Goal: Task Accomplishment & Management: Use online tool/utility

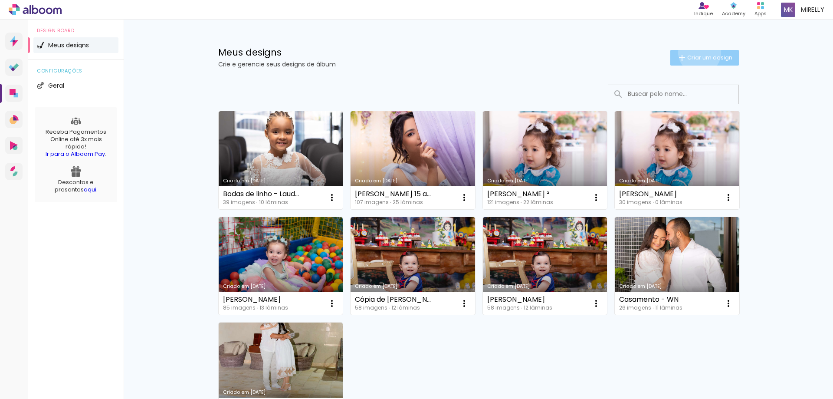
click at [695, 53] on paper-button "Criar um design" at bounding box center [705, 58] width 69 height 16
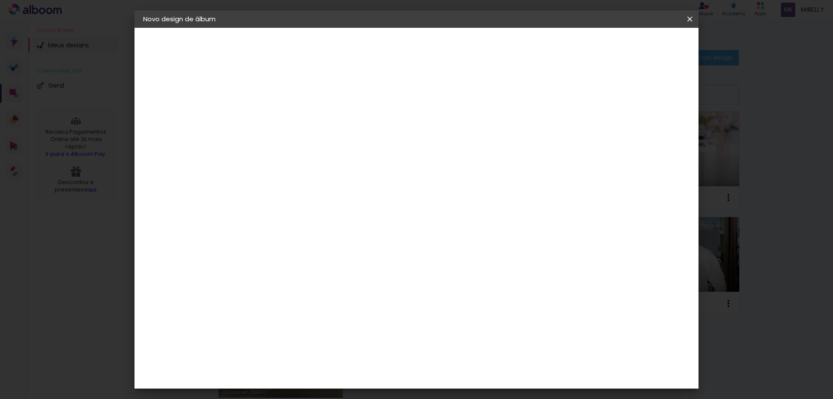
click at [285, 114] on input at bounding box center [285, 116] width 0 height 13
type input "Cariny"
type paper-input "Cariny"
click at [374, 47] on paper-button "Avançar" at bounding box center [353, 46] width 43 height 15
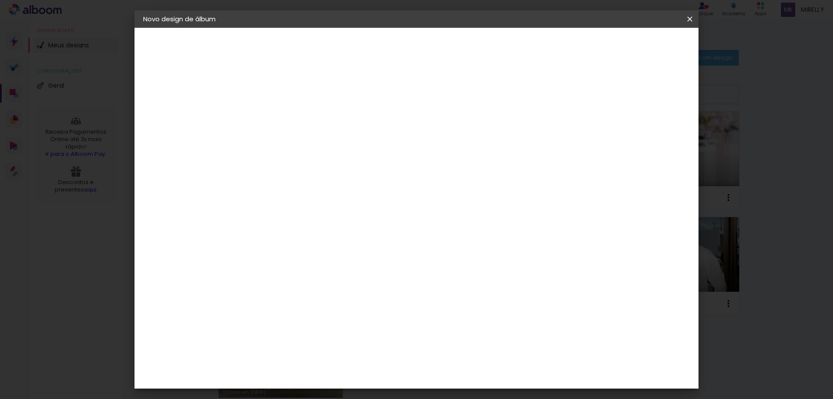
click at [336, 238] on paper-item "Go image" at bounding box center [307, 249] width 94 height 23
click at [0, 0] on slot "Avançar" at bounding box center [0, 0] width 0 height 0
click at [333, 141] on paper-input-container "Linha" at bounding box center [307, 152] width 50 height 22
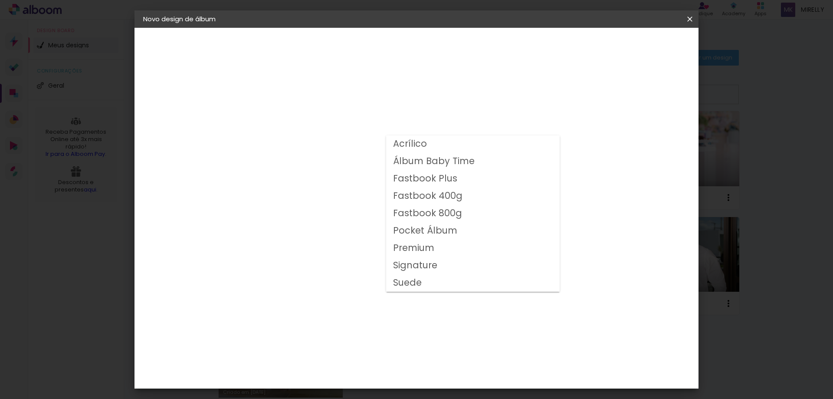
click at [0, 0] on slot "Fastbook 800g" at bounding box center [0, 0] width 0 height 0
type input "Fastbook 800g"
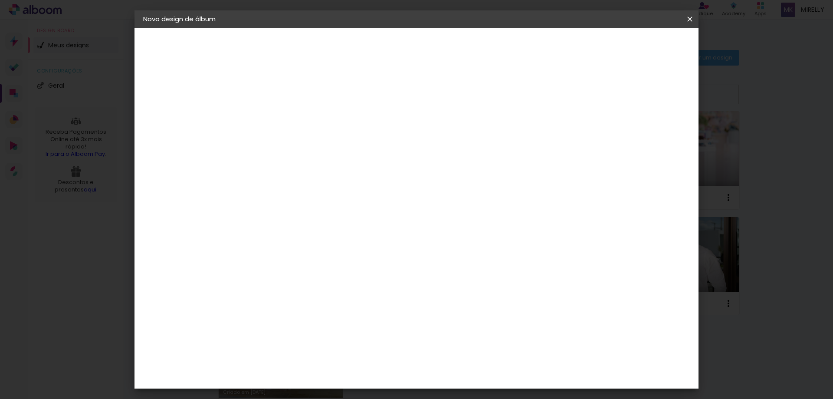
scroll to position [148, 0]
click at [344, 229] on span "20 × 20" at bounding box center [323, 243] width 40 height 28
click at [0, 0] on slot "Avançar" at bounding box center [0, 0] width 0 height 0
click at [278, 97] on input "2" at bounding box center [278, 93] width 30 height 11
click at [645, 51] on paper-button "Iniciar design" at bounding box center [616, 46] width 57 height 15
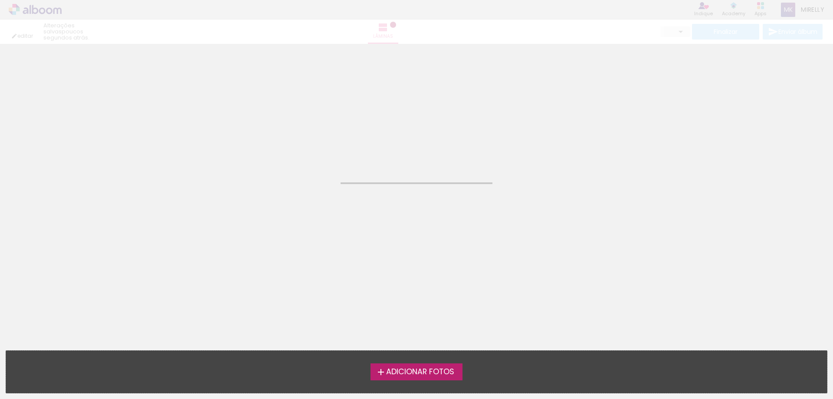
click at [401, 369] on span "Adicionar Fotos" at bounding box center [420, 372] width 68 height 8
click at [0, 0] on input "file" at bounding box center [0, 0] width 0 height 0
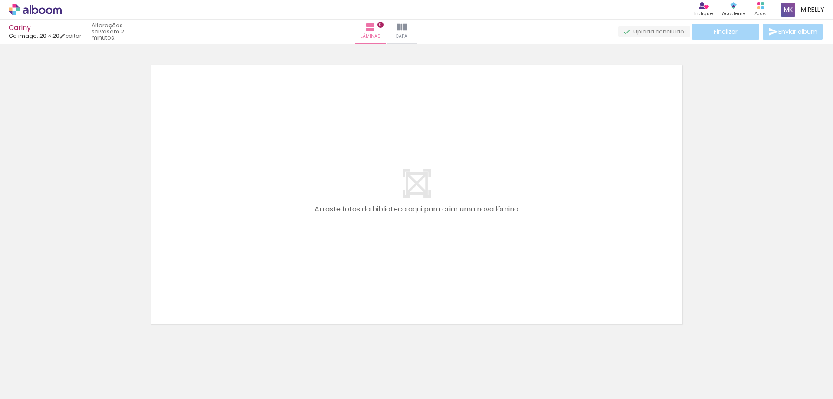
scroll to position [11, 0]
click at [95, 379] on div at bounding box center [87, 370] width 43 height 29
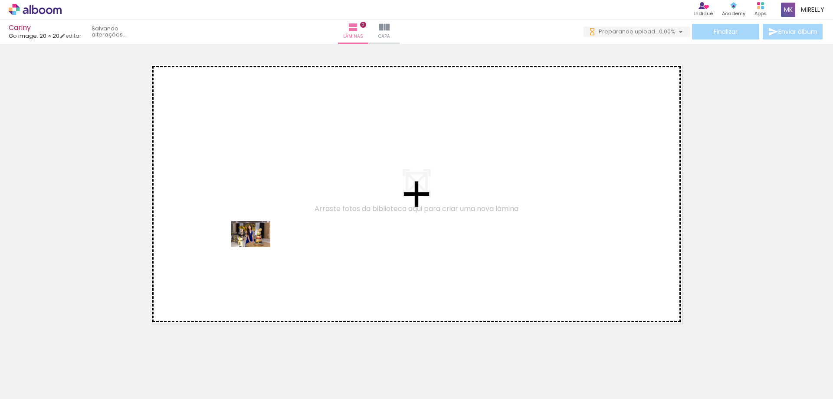
drag, startPoint x: 109, startPoint y: 372, endPoint x: 261, endPoint y: 247, distance: 197.4
click at [261, 247] on quentale-workspace at bounding box center [416, 199] width 833 height 399
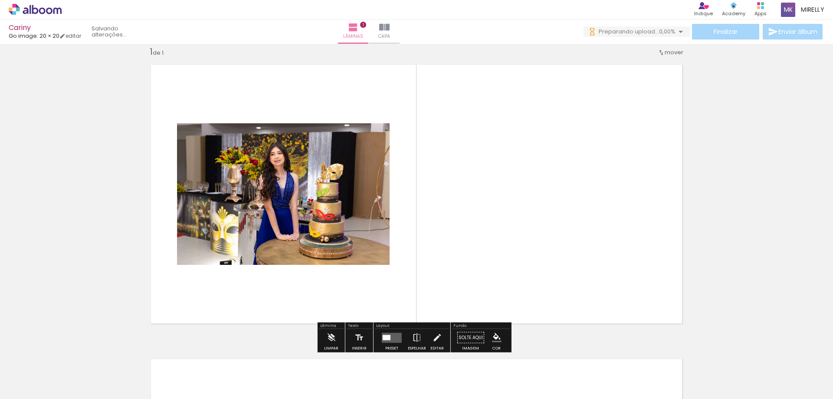
scroll to position [0, 0]
click at [28, 387] on span "Adicionar Fotos" at bounding box center [31, 387] width 26 height 10
click at [0, 0] on input "file" at bounding box center [0, 0] width 0 height 0
click at [17, 388] on iron-icon at bounding box center [12, 387] width 10 height 10
click at [0, 0] on input "file" at bounding box center [0, 0] width 0 height 0
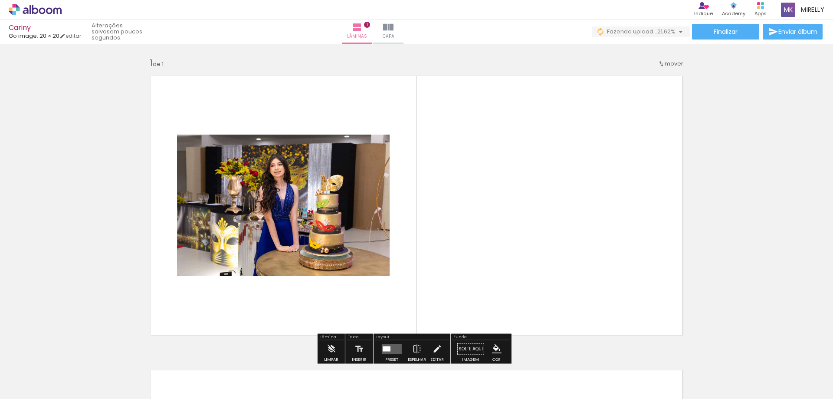
click at [0, 394] on div "Biblioteca 37 fotos Todas as fotos Não utilizadas Adicionar Fotos" at bounding box center [0, 372] width 0 height 54
click at [38, 389] on span "Adicionar Fotos" at bounding box center [31, 387] width 26 height 10
click at [0, 0] on input "file" at bounding box center [0, 0] width 0 height 0
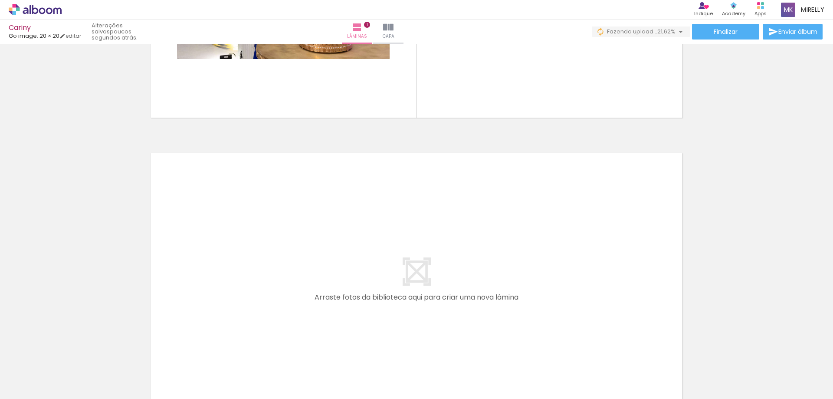
scroll to position [0, 1039]
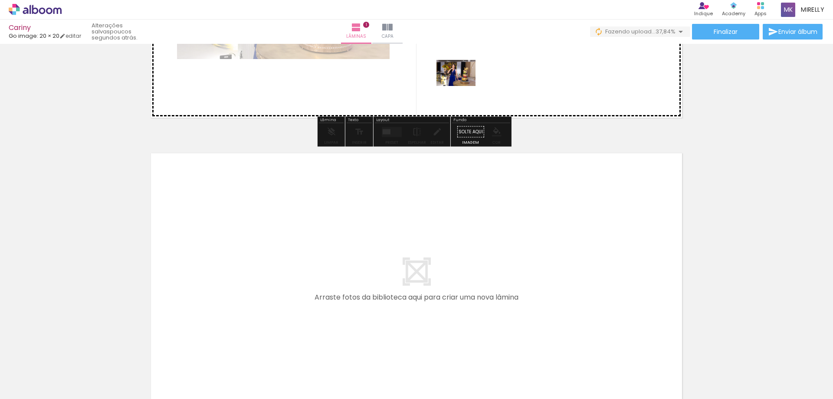
drag, startPoint x: 799, startPoint y: 378, endPoint x: 463, endPoint y: 84, distance: 446.0
click at [463, 84] on quentale-workspace at bounding box center [416, 199] width 833 height 399
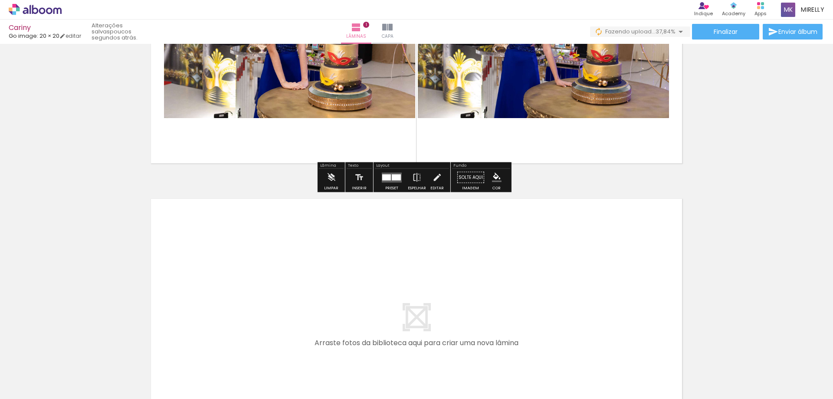
scroll to position [43, 0]
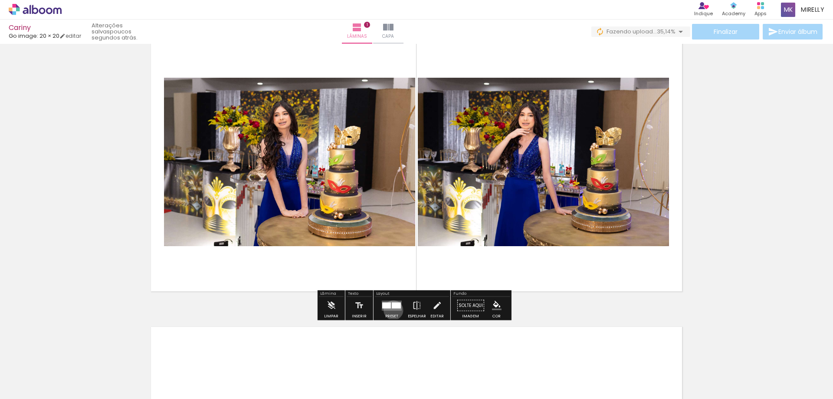
click at [392, 310] on quentale-layouter at bounding box center [392, 305] width 20 height 10
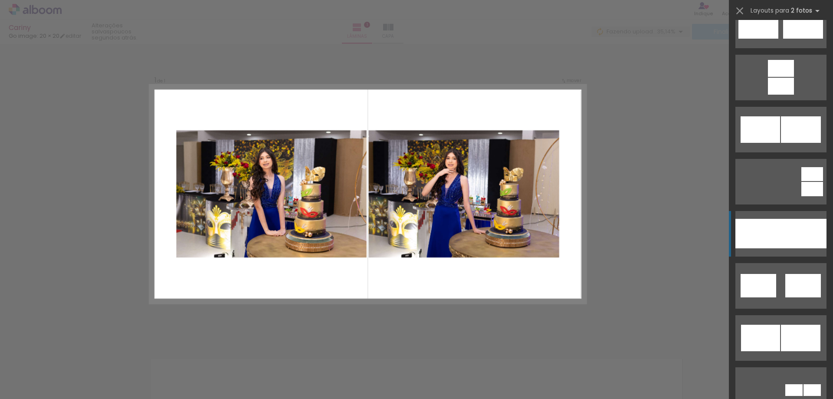
scroll to position [391, 0]
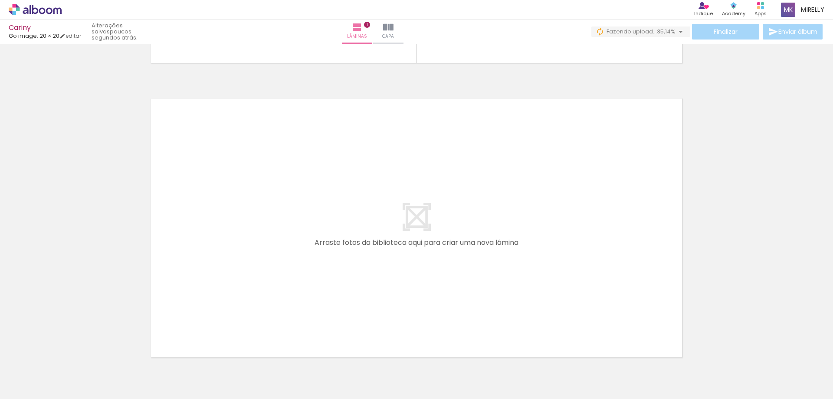
scroll to position [0, 0]
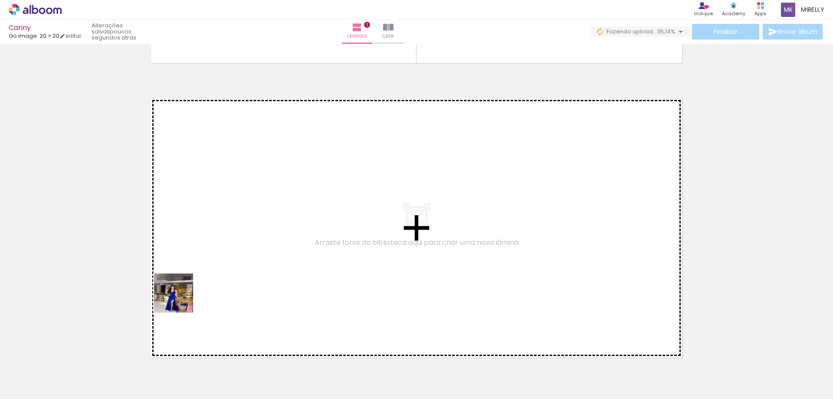
drag, startPoint x: 136, startPoint y: 386, endPoint x: 222, endPoint y: 227, distance: 180.6
click at [222, 227] on quentale-workspace at bounding box center [416, 199] width 833 height 399
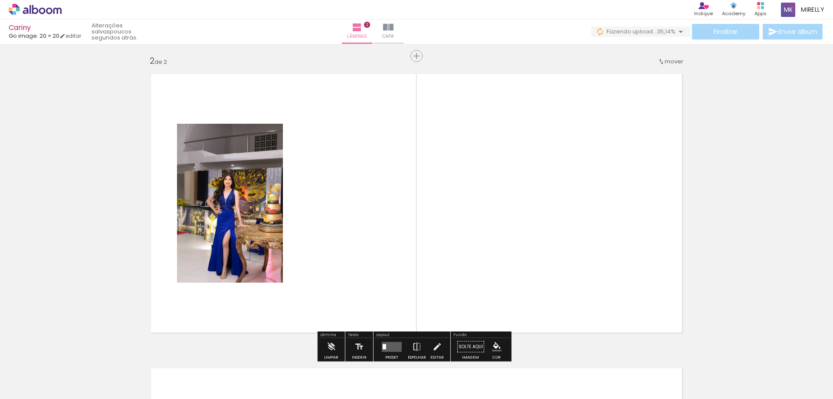
scroll to position [306, 0]
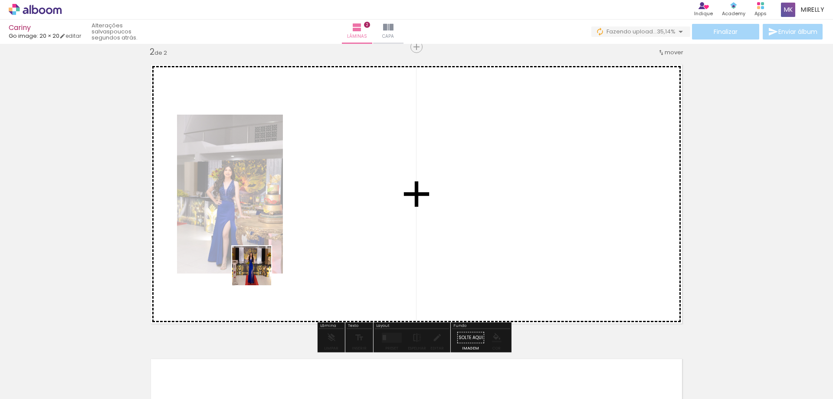
drag, startPoint x: 191, startPoint y: 371, endPoint x: 308, endPoint y: 218, distance: 192.0
click at [308, 218] on quentale-workspace at bounding box center [416, 199] width 833 height 399
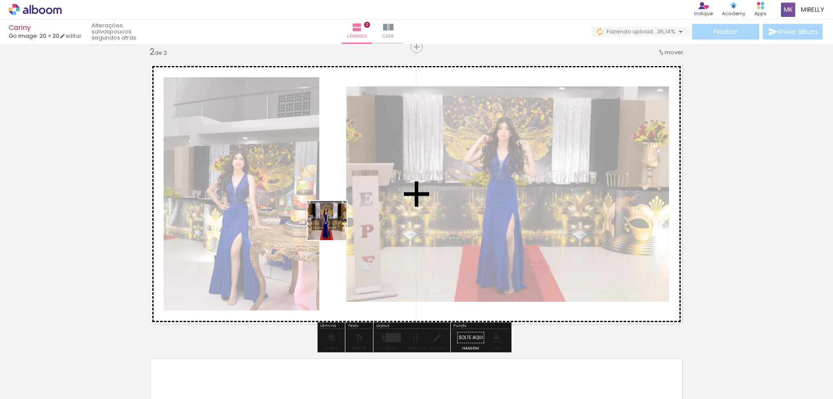
drag, startPoint x: 244, startPoint y: 372, endPoint x: 334, endPoint y: 227, distance: 170.9
click at [334, 227] on quentale-workspace at bounding box center [416, 199] width 833 height 399
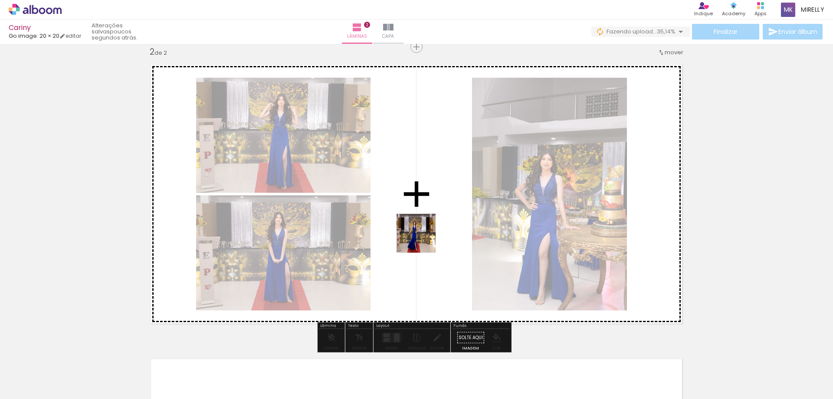
drag, startPoint x: 291, startPoint y: 374, endPoint x: 465, endPoint y: 208, distance: 240.4
click at [465, 208] on quentale-workspace at bounding box center [416, 199] width 833 height 399
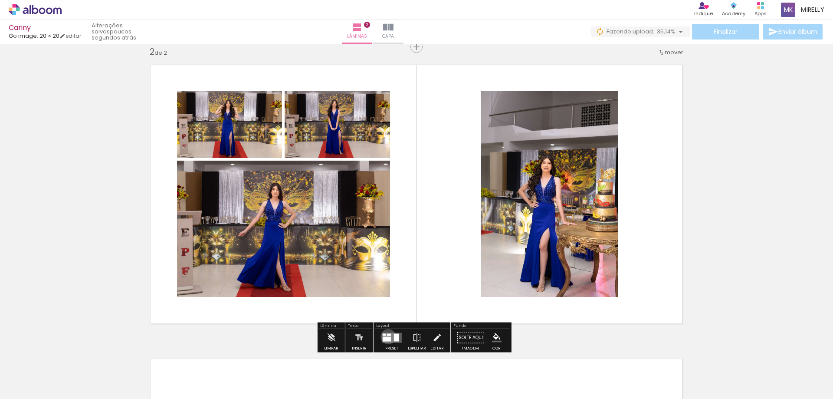
click at [386, 336] on div at bounding box center [387, 338] width 8 height 5
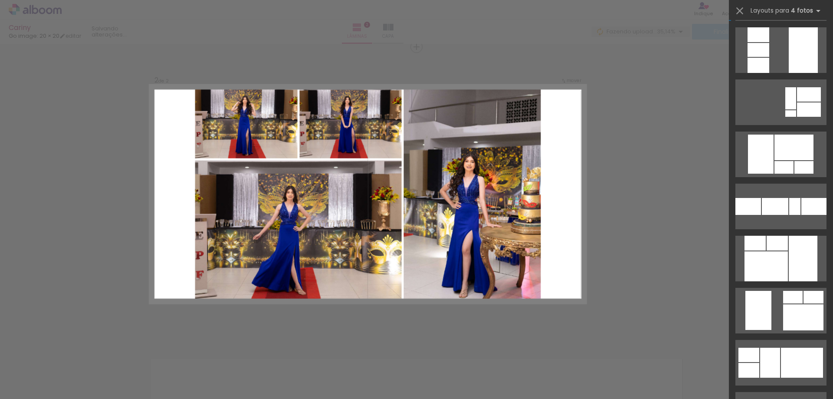
scroll to position [1823, 0]
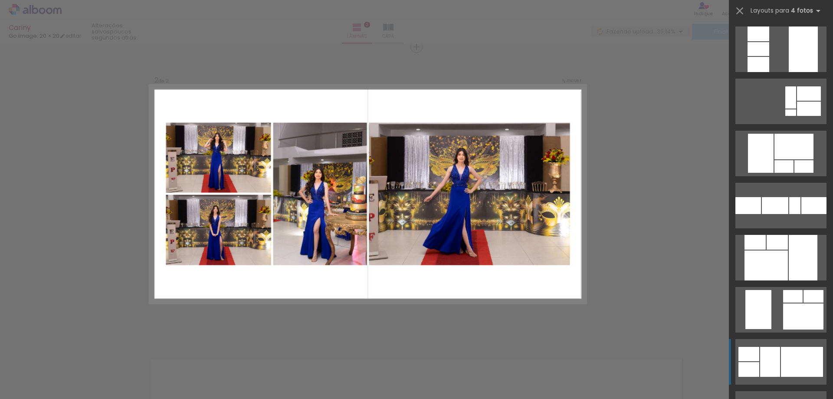
click at [783, 173] on div at bounding box center [784, 166] width 19 height 13
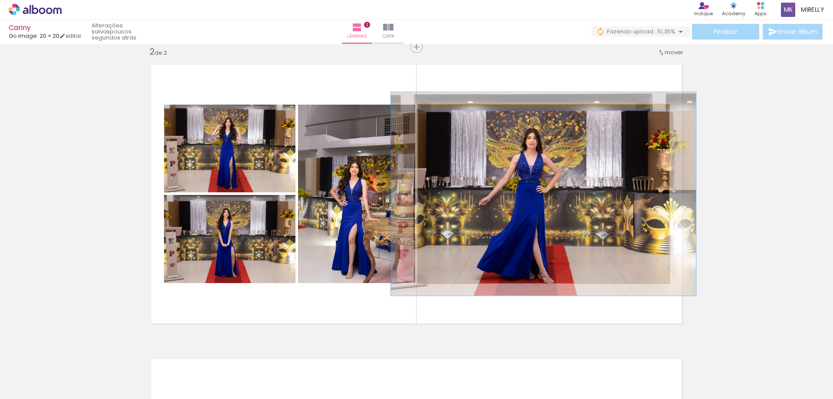
type paper-slider "114"
click at [443, 116] on div at bounding box center [443, 114] width 14 height 14
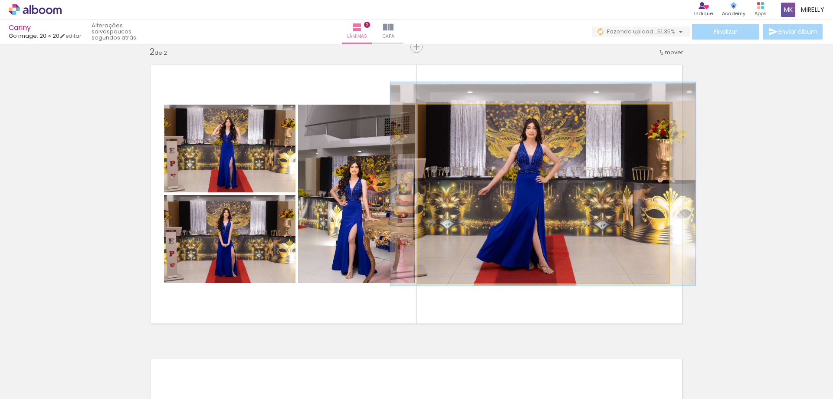
drag, startPoint x: 554, startPoint y: 161, endPoint x: 554, endPoint y: 153, distance: 8.3
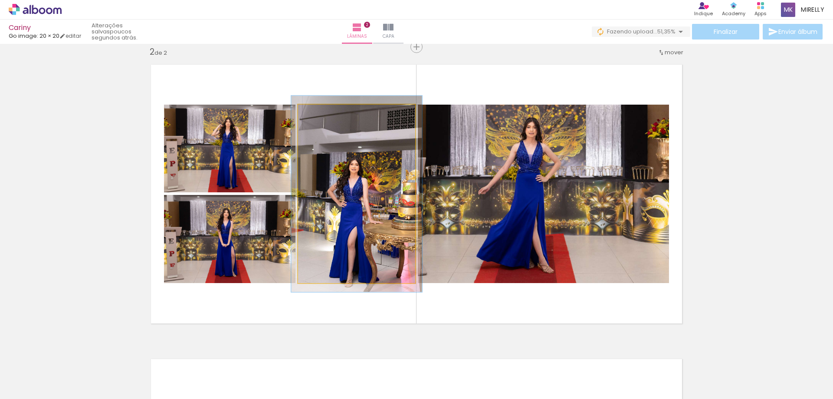
type paper-slider "113"
click at [322, 118] on div at bounding box center [322, 114] width 14 height 14
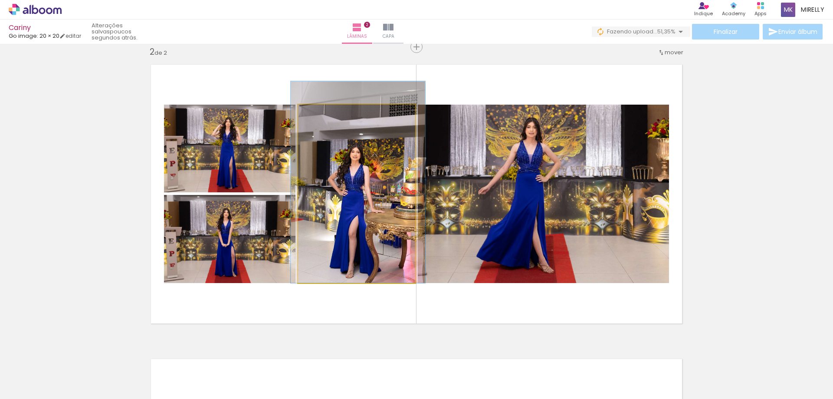
drag, startPoint x: 357, startPoint y: 174, endPoint x: 358, endPoint y: 162, distance: 11.3
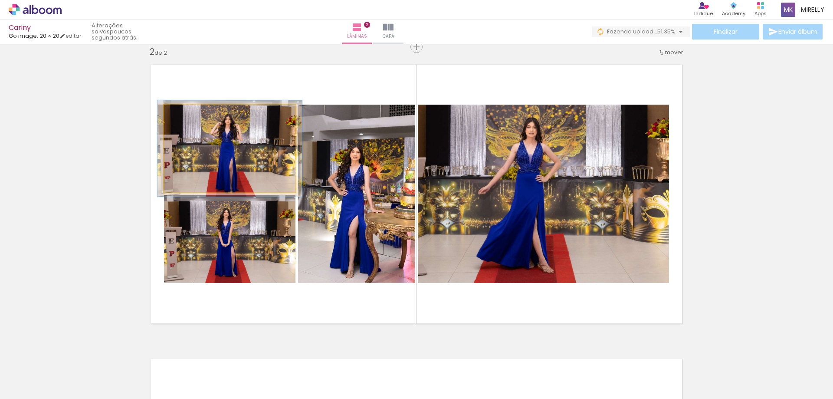
type paper-slider "112"
click at [184, 112] on div at bounding box center [188, 114] width 8 height 8
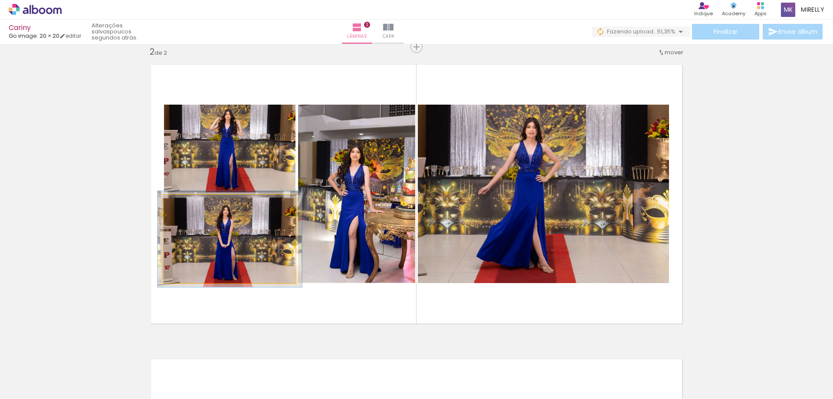
type paper-slider "109"
click at [185, 204] on div at bounding box center [187, 204] width 8 height 8
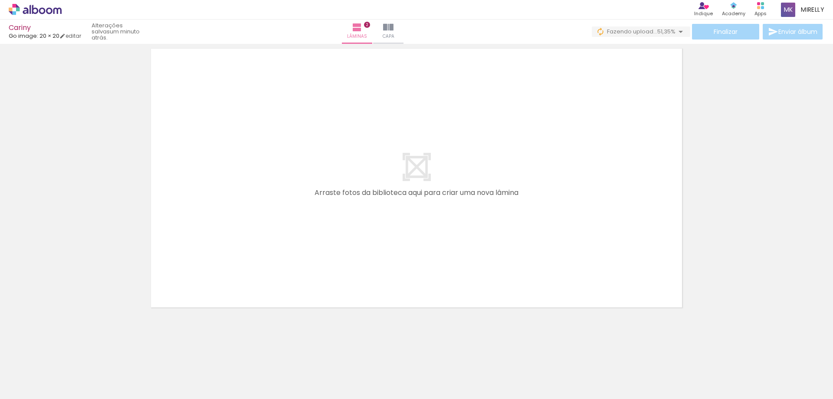
scroll to position [0, 1039]
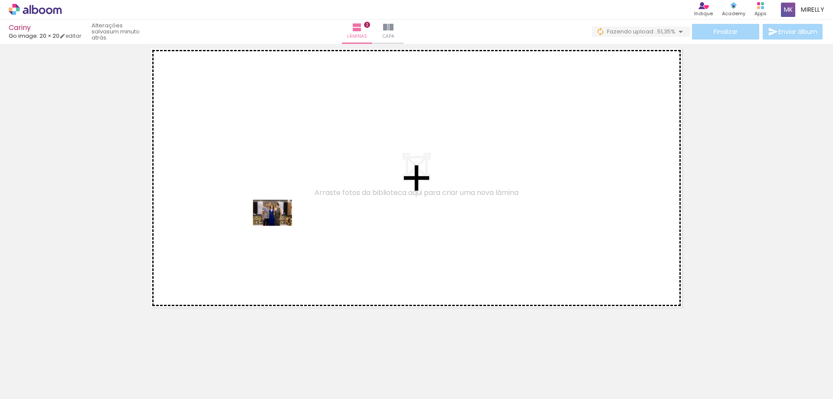
drag, startPoint x: 219, startPoint y: 378, endPoint x: 280, endPoint y: 223, distance: 166.2
click at [280, 223] on quentale-workspace at bounding box center [416, 199] width 833 height 399
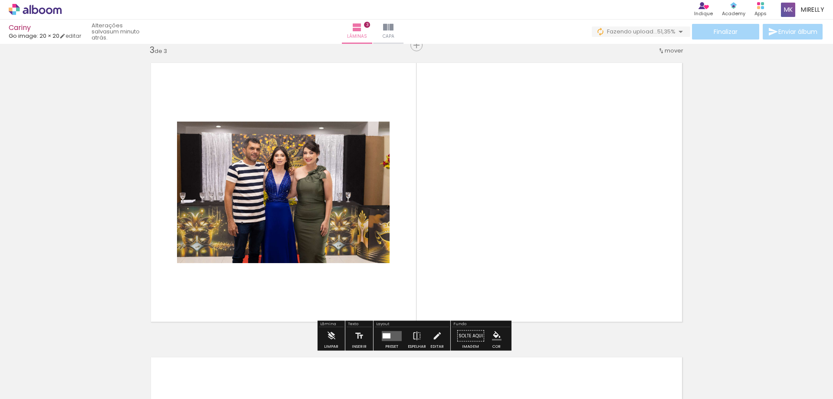
scroll to position [600, 0]
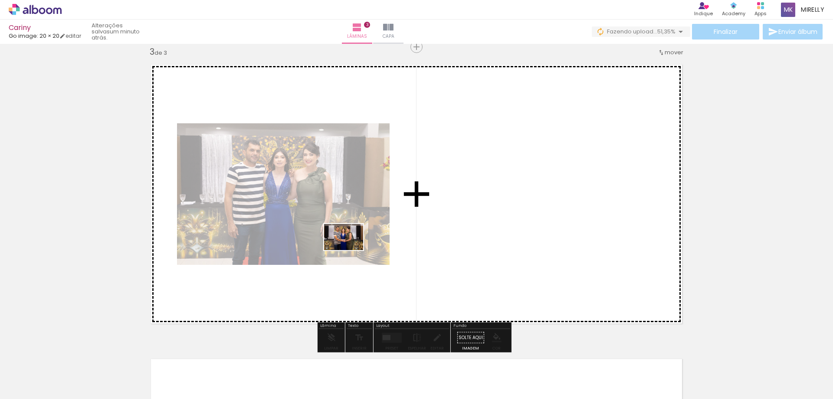
drag, startPoint x: 266, startPoint y: 385, endPoint x: 350, endPoint y: 250, distance: 159.3
click at [350, 250] on quentale-workspace at bounding box center [416, 199] width 833 height 399
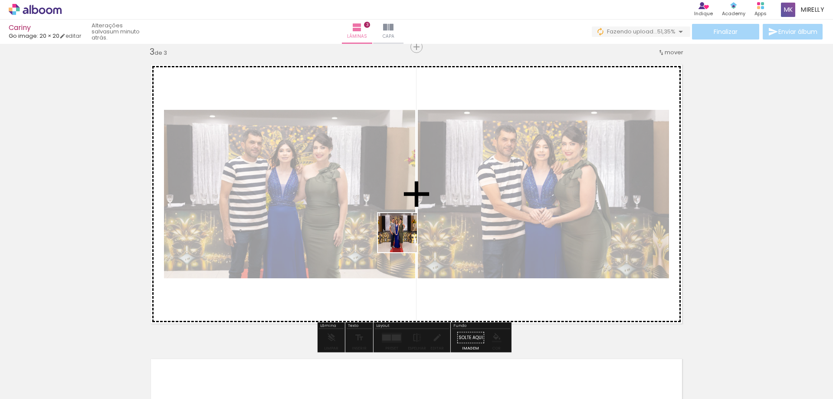
drag, startPoint x: 356, startPoint y: 376, endPoint x: 405, endPoint y: 238, distance: 146.2
click at [405, 238] on quentale-workspace at bounding box center [416, 199] width 833 height 399
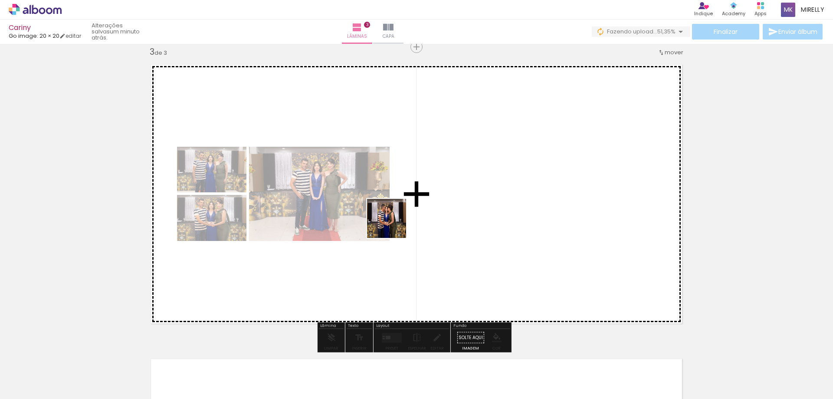
drag, startPoint x: 324, startPoint y: 370, endPoint x: 393, endPoint y: 225, distance: 160.6
click at [393, 225] on quentale-workspace at bounding box center [416, 199] width 833 height 399
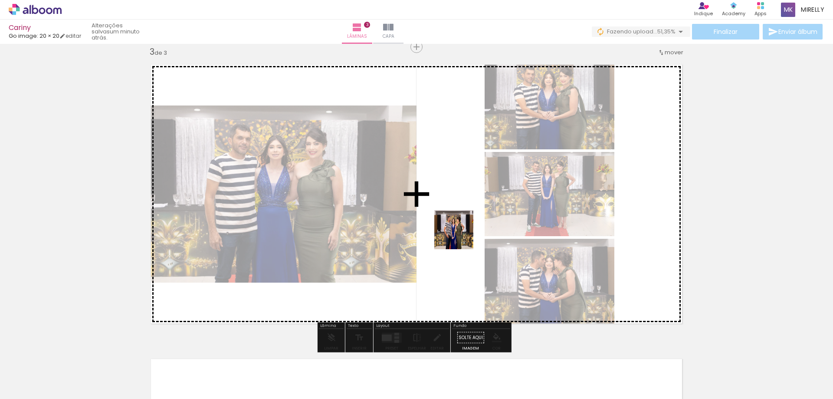
drag, startPoint x: 419, startPoint y: 370, endPoint x: 461, endPoint y: 235, distance: 140.9
click at [461, 235] on quentale-workspace at bounding box center [416, 199] width 833 height 399
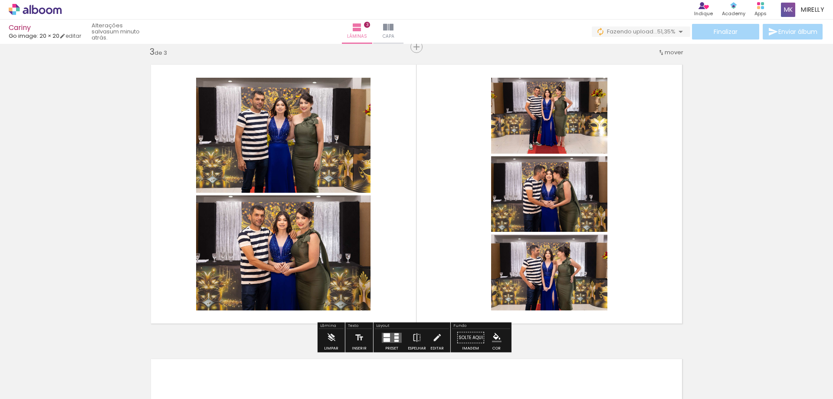
click at [386, 336] on div at bounding box center [387, 335] width 7 height 4
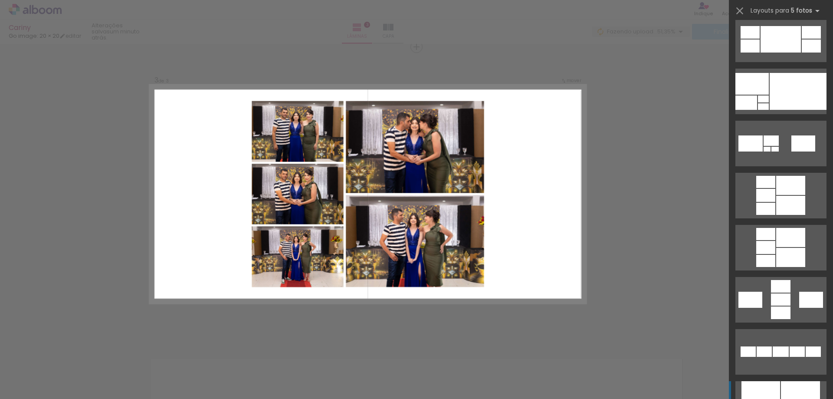
scroll to position [304, 0]
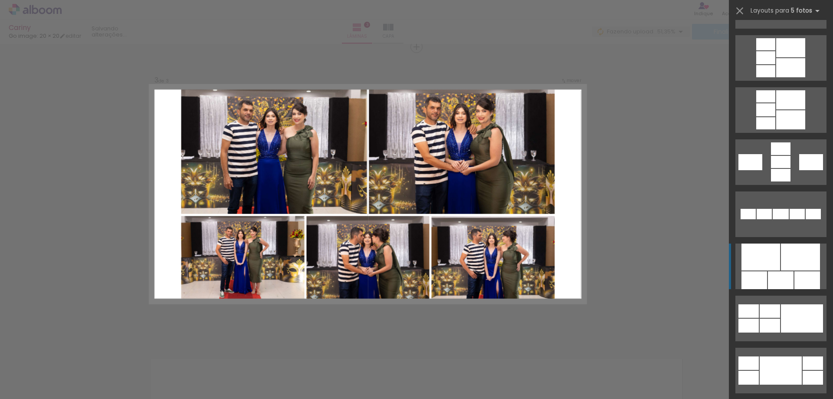
click at [779, 277] on div at bounding box center [781, 280] width 26 height 18
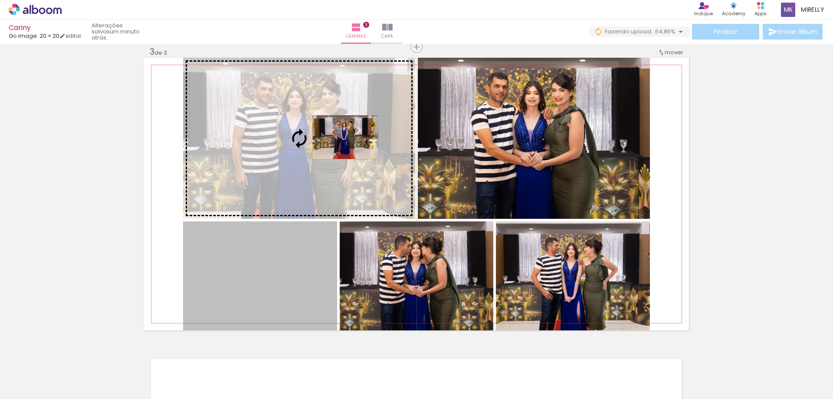
drag, startPoint x: 300, startPoint y: 286, endPoint x: 340, endPoint y: 137, distance: 154.0
click at [0, 0] on slot at bounding box center [0, 0] width 0 height 0
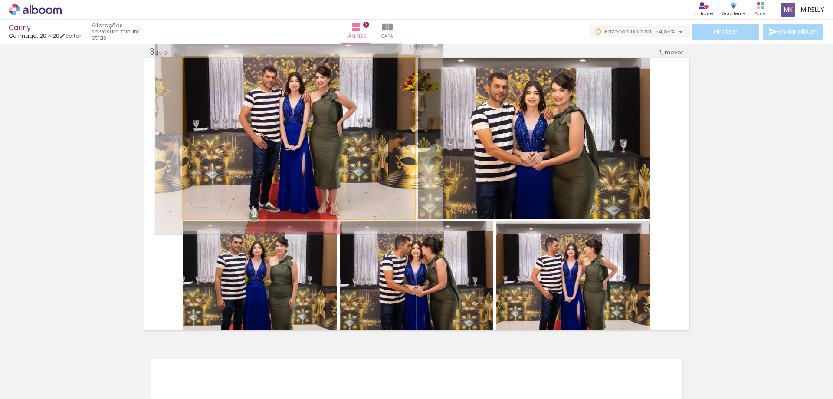
drag, startPoint x: 205, startPoint y: 68, endPoint x: 211, endPoint y: 68, distance: 5.6
click at [211, 68] on div at bounding box center [209, 67] width 14 height 14
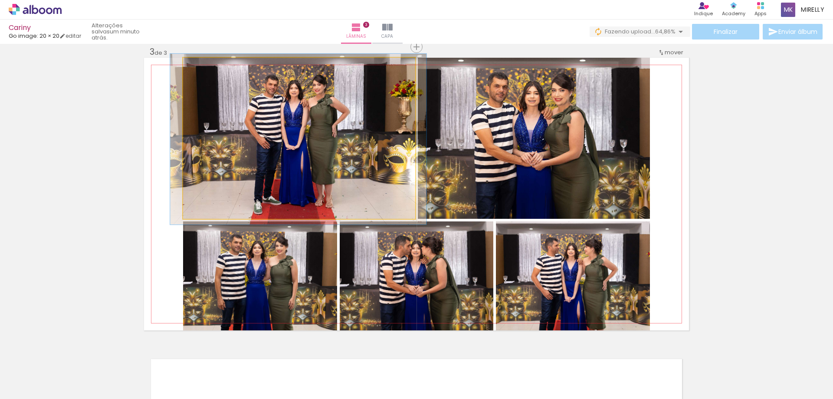
type paper-slider "106"
click at [203, 66] on div at bounding box center [206, 67] width 8 height 8
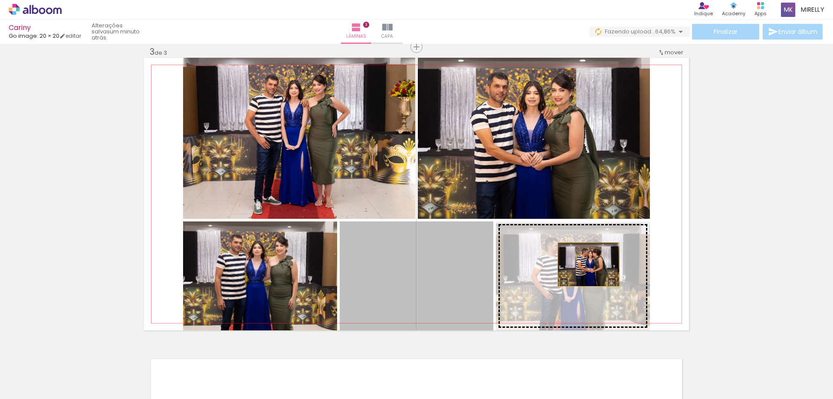
drag, startPoint x: 417, startPoint y: 290, endPoint x: 589, endPoint y: 264, distance: 173.9
click at [0, 0] on slot at bounding box center [0, 0] width 0 height 0
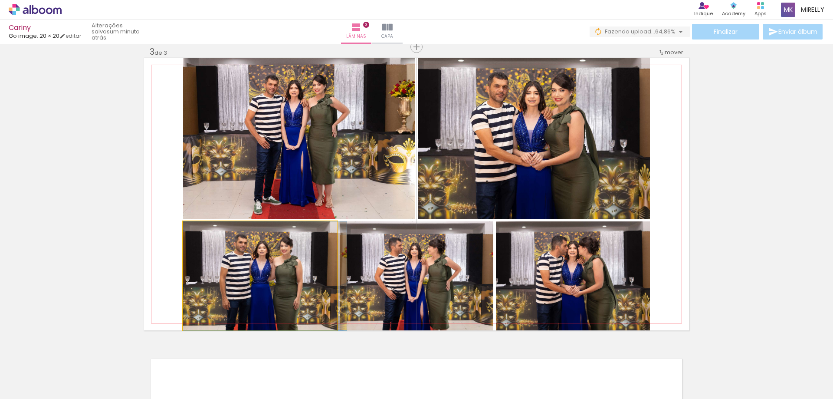
drag, startPoint x: 250, startPoint y: 278, endPoint x: 444, endPoint y: 270, distance: 193.3
click at [0, 0] on slot at bounding box center [0, 0] width 0 height 0
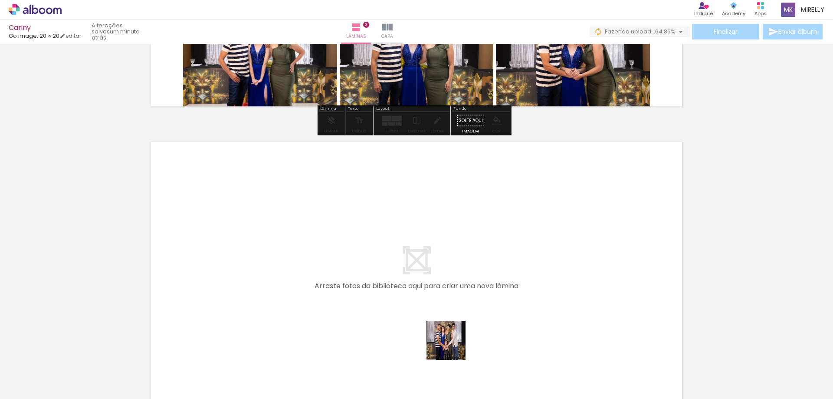
drag, startPoint x: 452, startPoint y: 371, endPoint x: 458, endPoint y: 262, distance: 108.7
click at [458, 262] on quentale-workspace at bounding box center [416, 199] width 833 height 399
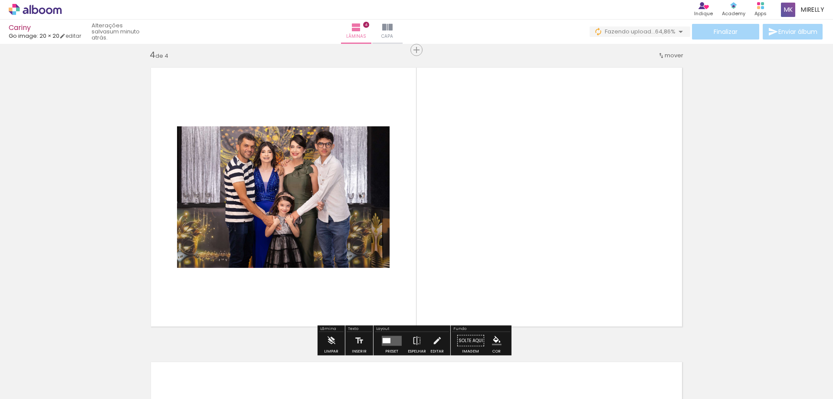
scroll to position [894, 0]
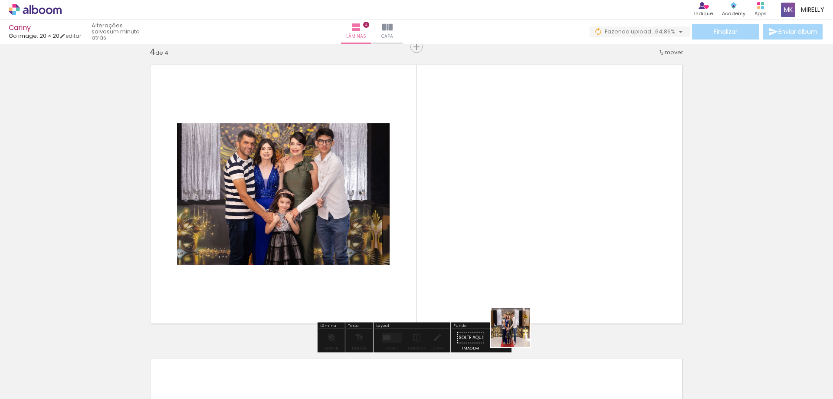
drag, startPoint x: 517, startPoint y: 374, endPoint x: 514, endPoint y: 234, distance: 139.4
click at [514, 234] on quentale-workspace at bounding box center [416, 199] width 833 height 399
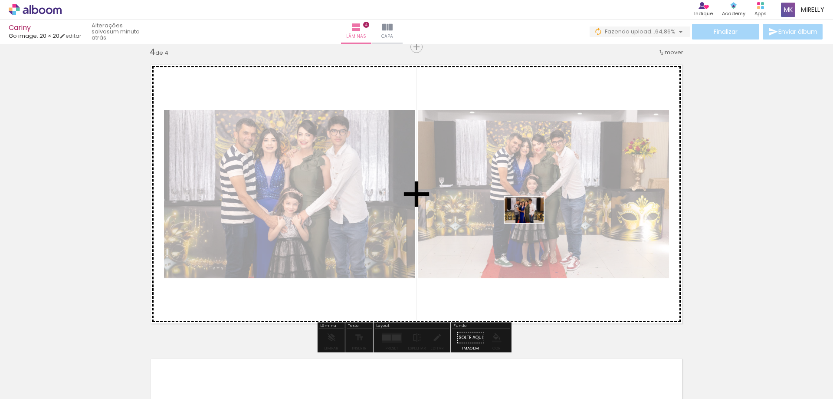
drag, startPoint x: 553, startPoint y: 380, endPoint x: 531, endPoint y: 223, distance: 159.1
click at [531, 223] on quentale-workspace at bounding box center [416, 199] width 833 height 399
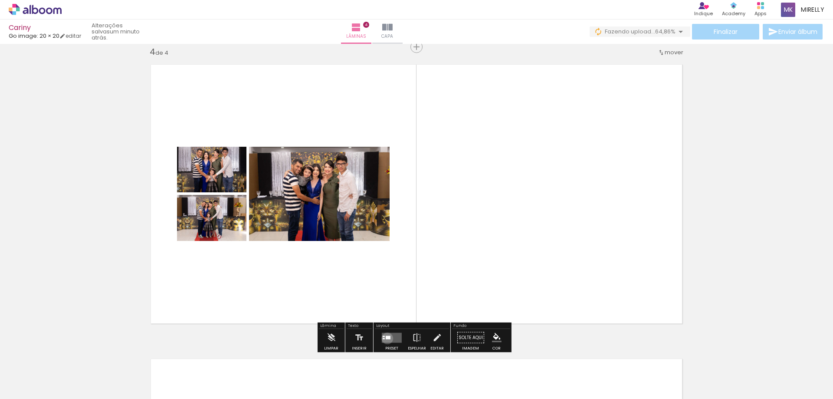
click at [386, 338] on div at bounding box center [388, 337] width 5 height 3
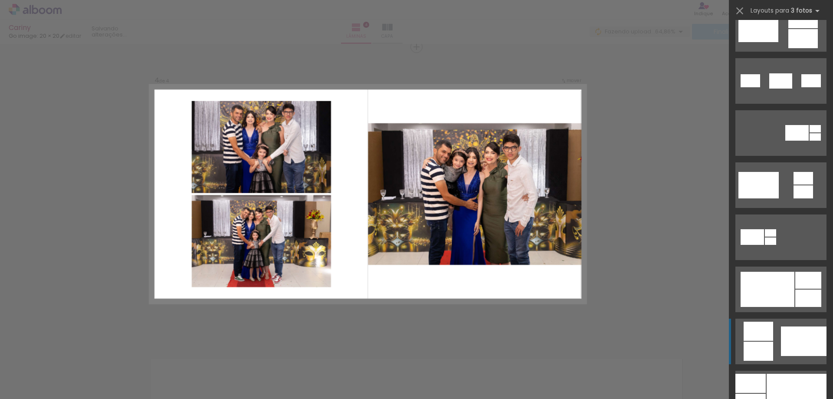
scroll to position [391, 0]
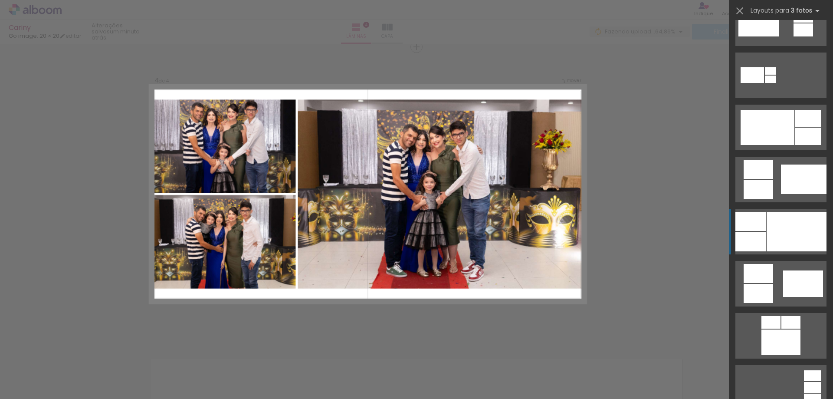
click at [776, 225] on div at bounding box center [797, 232] width 60 height 40
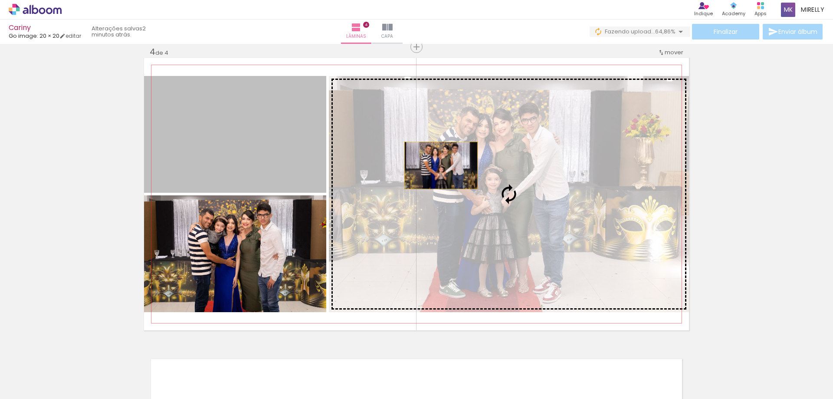
drag, startPoint x: 277, startPoint y: 148, endPoint x: 494, endPoint y: 165, distance: 217.7
click at [0, 0] on slot at bounding box center [0, 0] width 0 height 0
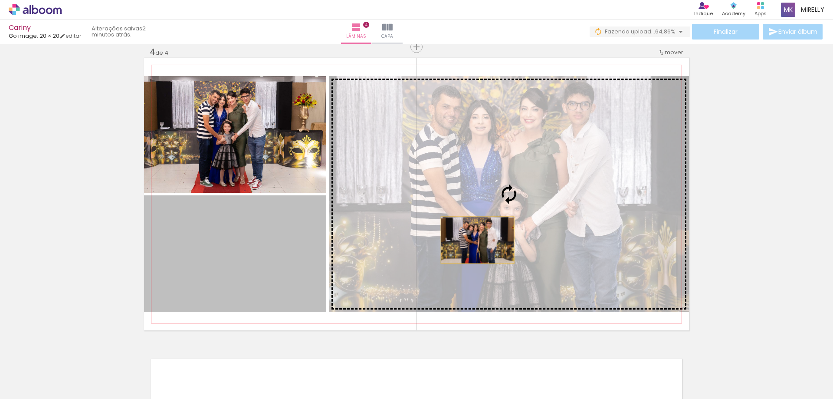
drag, startPoint x: 257, startPoint y: 274, endPoint x: 577, endPoint y: 220, distance: 324.5
click at [0, 0] on slot at bounding box center [0, 0] width 0 height 0
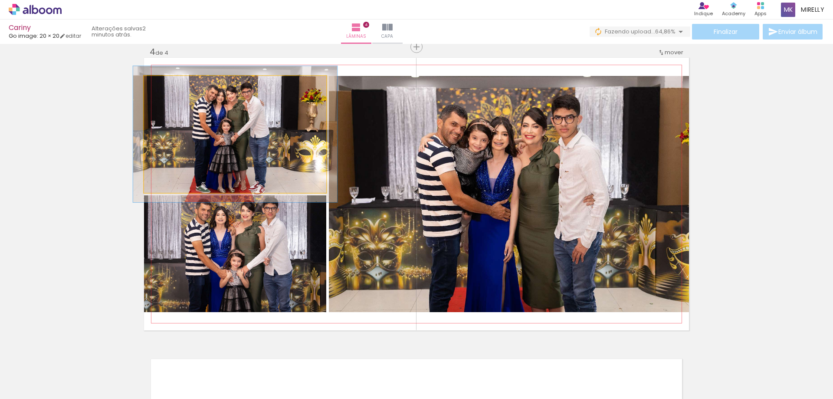
type paper-slider "112"
click at [165, 84] on div at bounding box center [168, 85] width 8 height 8
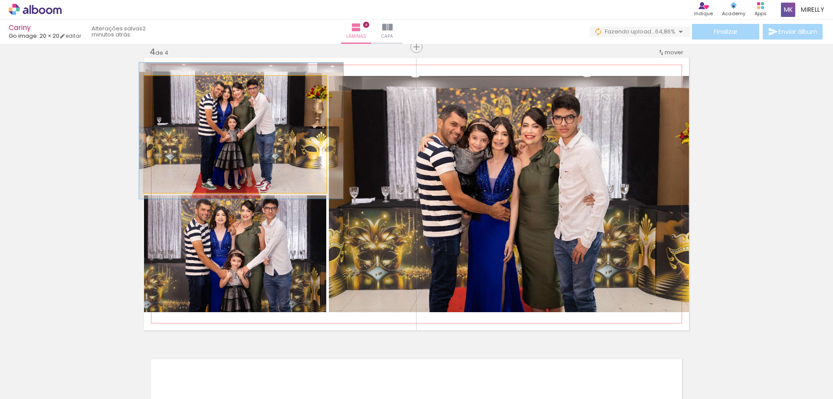
drag, startPoint x: 242, startPoint y: 125, endPoint x: 247, endPoint y: 124, distance: 4.9
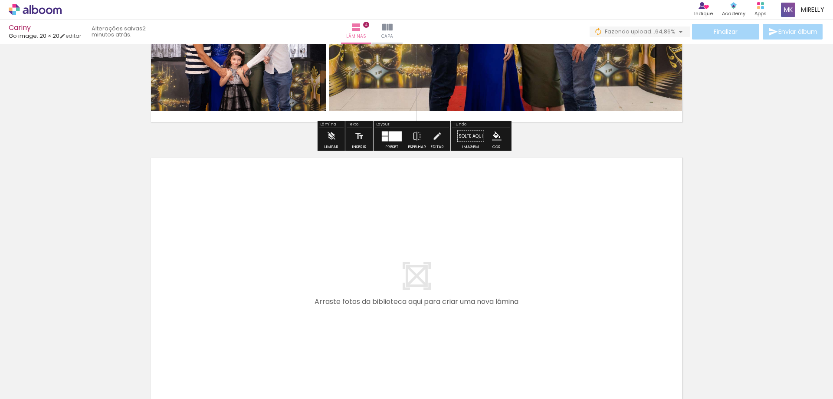
scroll to position [1111, 0]
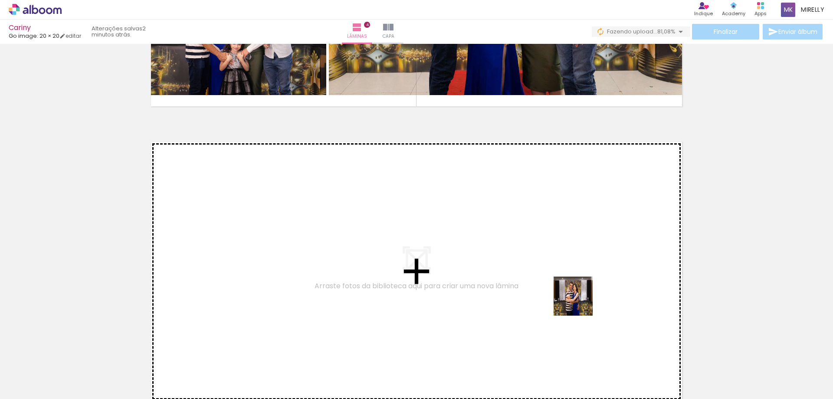
drag, startPoint x: 649, startPoint y: 375, endPoint x: 540, endPoint y: 257, distance: 161.0
click at [540, 257] on quentale-workspace at bounding box center [416, 199] width 833 height 399
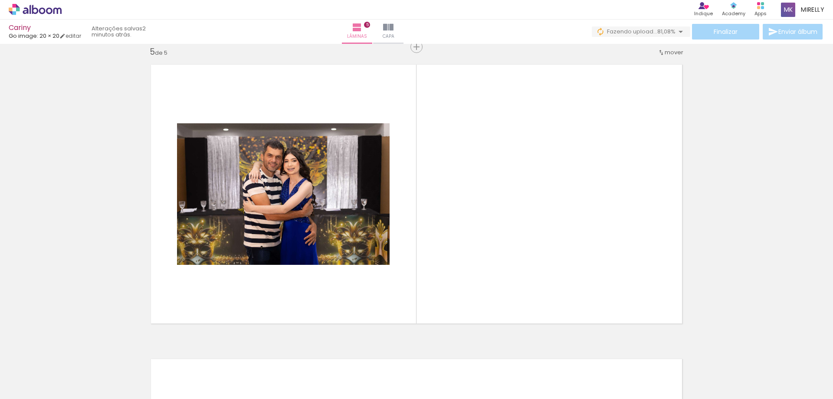
scroll to position [0, 512]
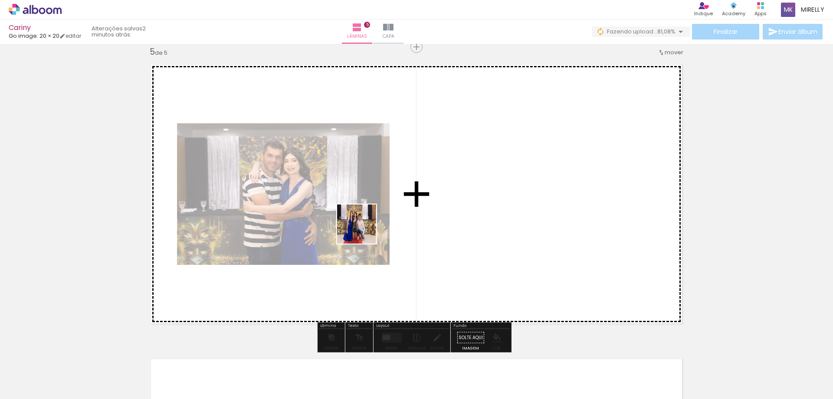
drag, startPoint x: 303, startPoint y: 379, endPoint x: 363, endPoint y: 230, distance: 160.5
click at [363, 230] on quentale-workspace at bounding box center [416, 199] width 833 height 399
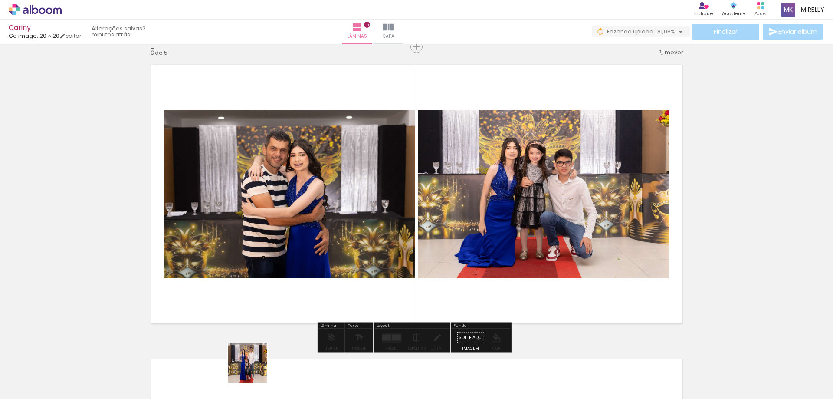
drag, startPoint x: 251, startPoint y: 373, endPoint x: 346, endPoint y: 300, distance: 119.7
click at [339, 233] on quentale-workspace at bounding box center [416, 199] width 833 height 399
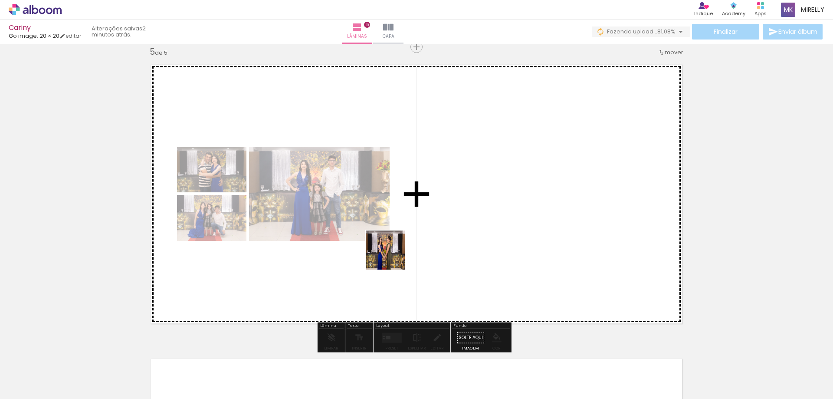
drag, startPoint x: 362, startPoint y: 373, endPoint x: 416, endPoint y: 332, distance: 67.5
click at [397, 238] on quentale-workspace at bounding box center [416, 199] width 833 height 399
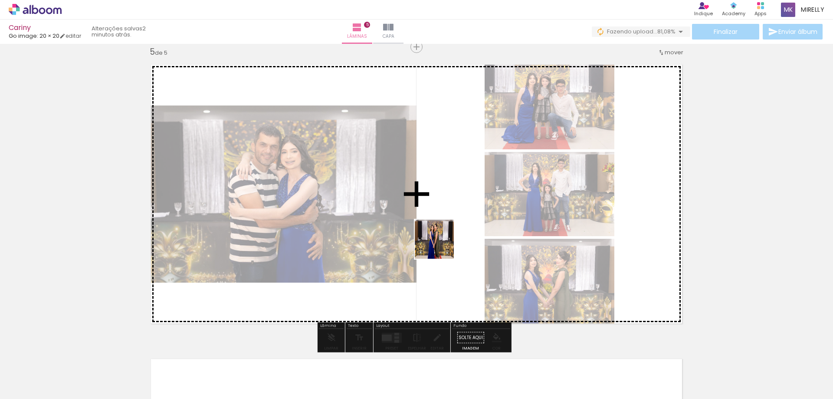
drag, startPoint x: 428, startPoint y: 314, endPoint x: 454, endPoint y: 319, distance: 27.4
click at [441, 244] on quentale-workspace at bounding box center [416, 199] width 833 height 399
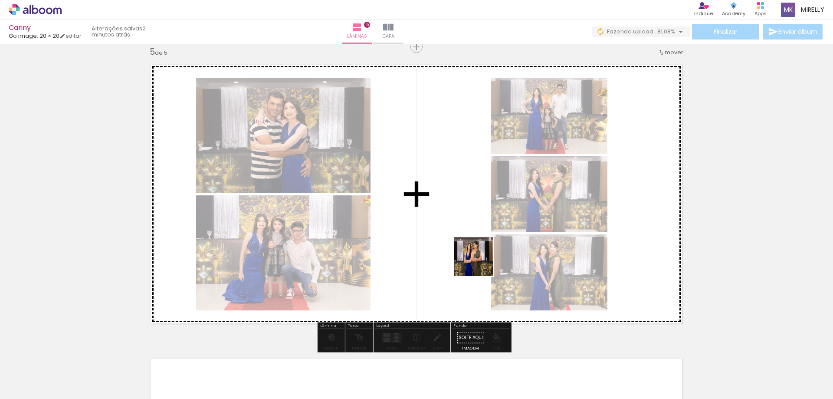
drag, startPoint x: 459, startPoint y: 375, endPoint x: 499, endPoint y: 316, distance: 70.9
click at [482, 249] on quentale-workspace at bounding box center [416, 199] width 833 height 399
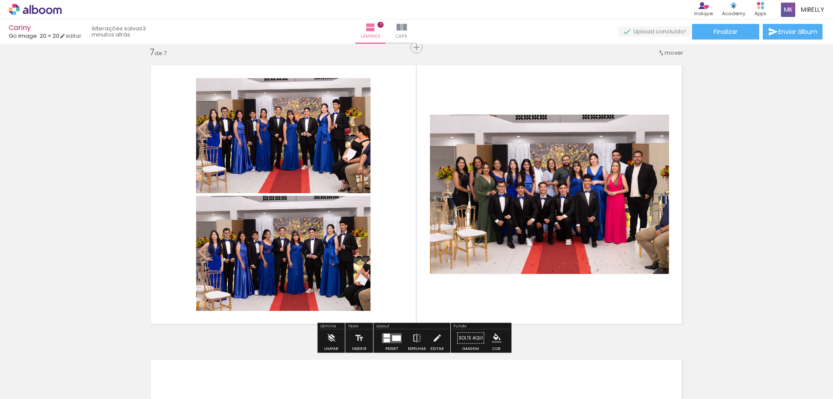
scroll to position [0, 385]
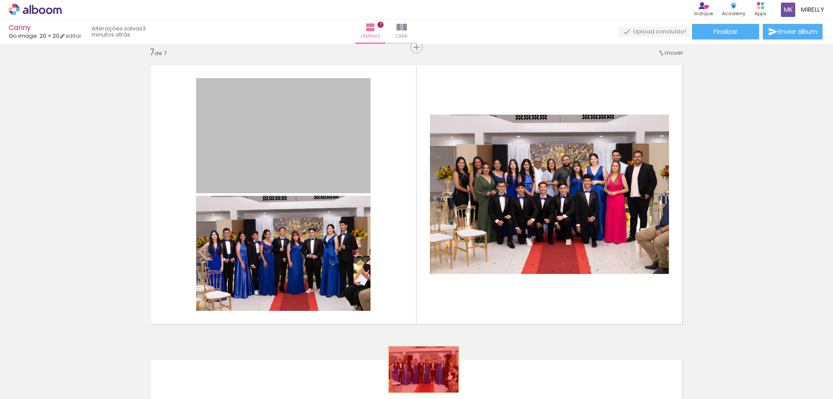
drag, startPoint x: 302, startPoint y: 162, endPoint x: 421, endPoint y: 372, distance: 241.5
click at [421, 372] on quentale-workspace at bounding box center [416, 199] width 833 height 399
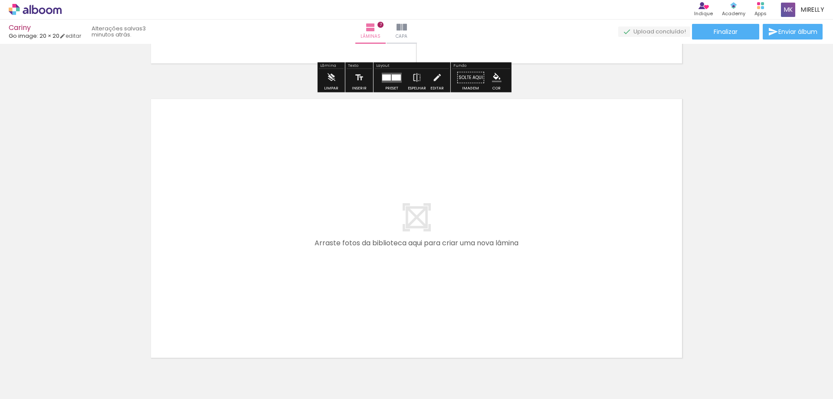
scroll to position [0, 867]
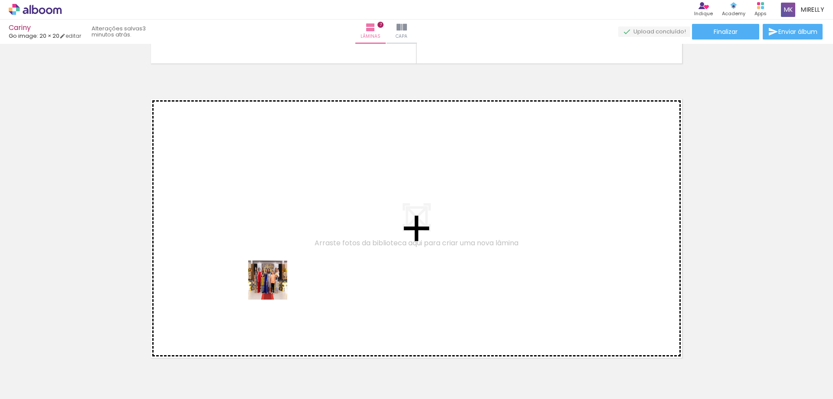
drag, startPoint x: 201, startPoint y: 375, endPoint x: 275, endPoint y: 286, distance: 116.3
click at [275, 286] on quentale-workspace at bounding box center [416, 199] width 833 height 399
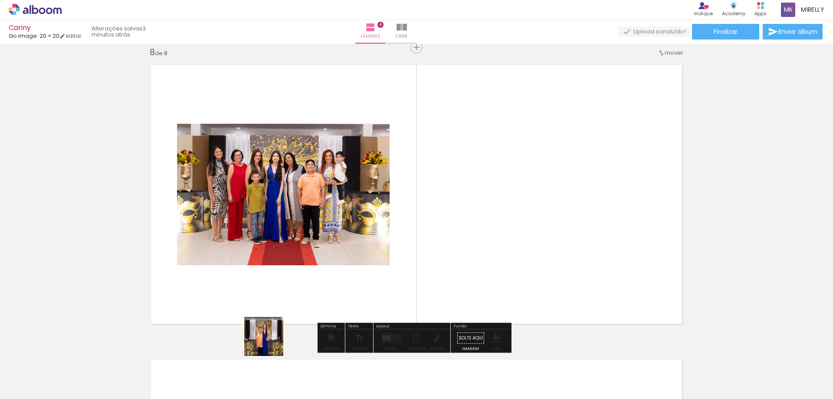
scroll to position [2071, 0]
drag, startPoint x: 258, startPoint y: 366, endPoint x: 298, endPoint y: 335, distance: 51.3
click at [306, 287] on quentale-workspace at bounding box center [416, 199] width 833 height 399
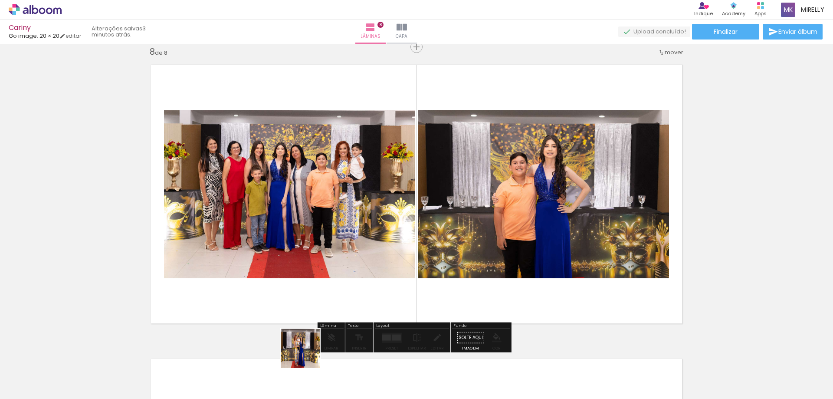
drag, startPoint x: 307, startPoint y: 355, endPoint x: 347, endPoint y: 311, distance: 59.3
click at [349, 261] on quentale-workspace at bounding box center [416, 199] width 833 height 399
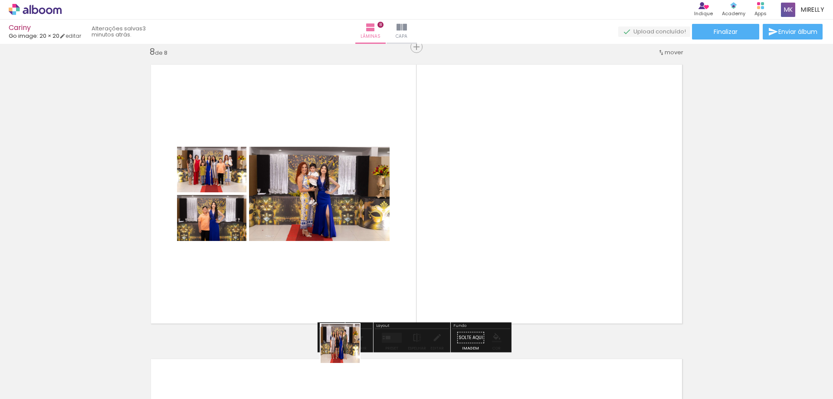
drag, startPoint x: 342, startPoint y: 373, endPoint x: 372, endPoint y: 244, distance: 132.3
click at [372, 244] on quentale-workspace at bounding box center [416, 199] width 833 height 399
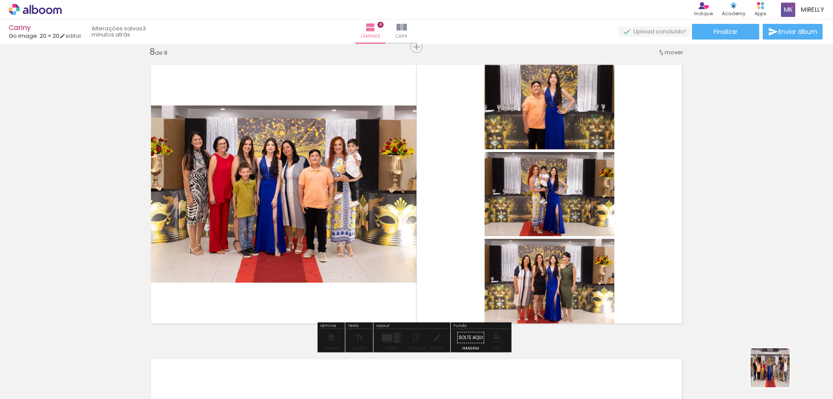
drag, startPoint x: 777, startPoint y: 374, endPoint x: 657, endPoint y: 328, distance: 128.7
click at [607, 249] on quentale-workspace at bounding box center [416, 199] width 833 height 399
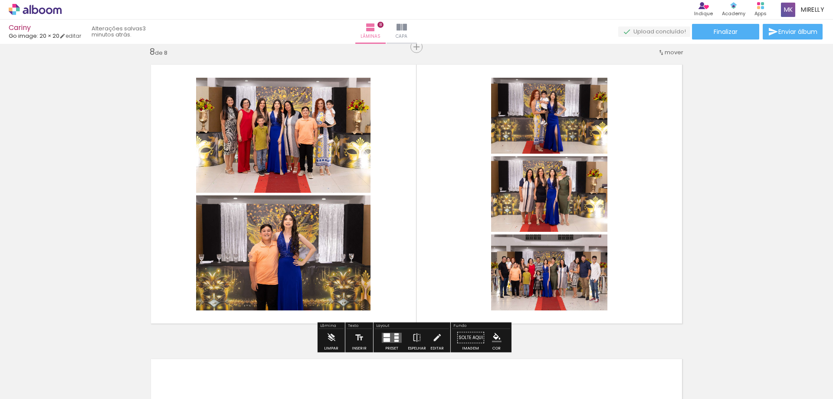
click at [717, 390] on quentale-thumb at bounding box center [726, 370] width 49 height 50
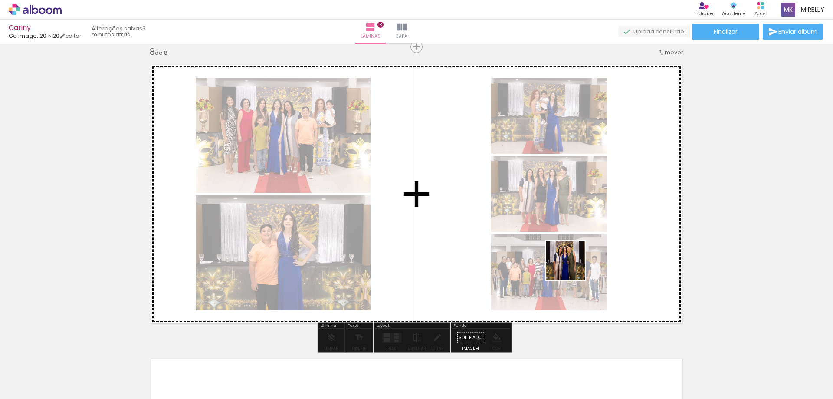
drag, startPoint x: 748, startPoint y: 380, endPoint x: 586, endPoint y: 260, distance: 202.3
click at [572, 264] on quentale-workspace at bounding box center [416, 199] width 833 height 399
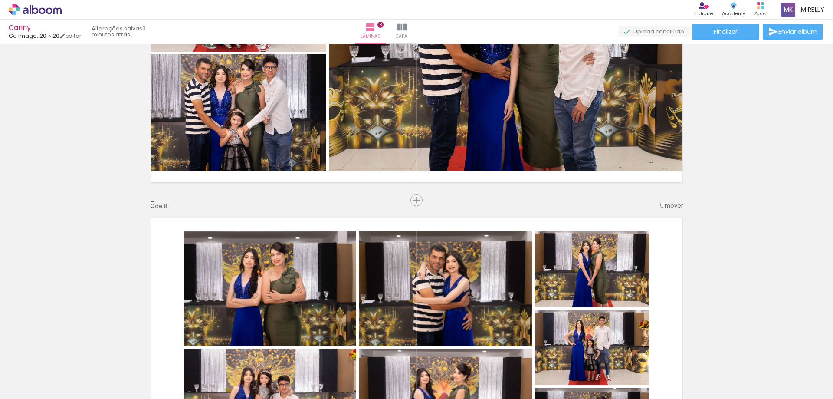
scroll to position [1160, 0]
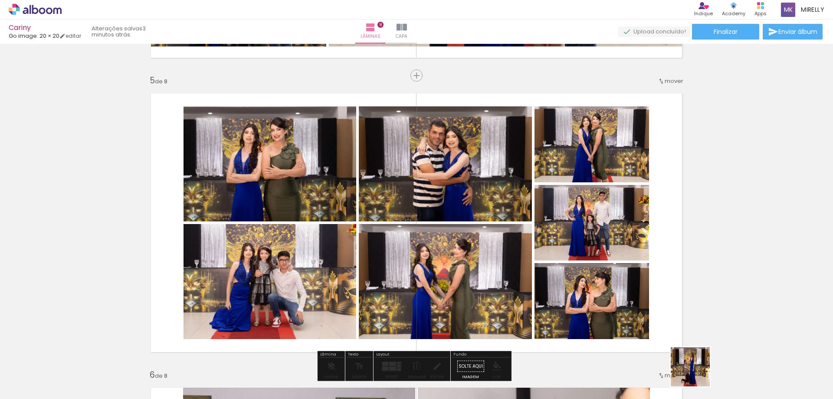
drag, startPoint x: 705, startPoint y: 378, endPoint x: 566, endPoint y: 299, distance: 159.8
click at [566, 299] on quentale-workspace at bounding box center [416, 199] width 833 height 399
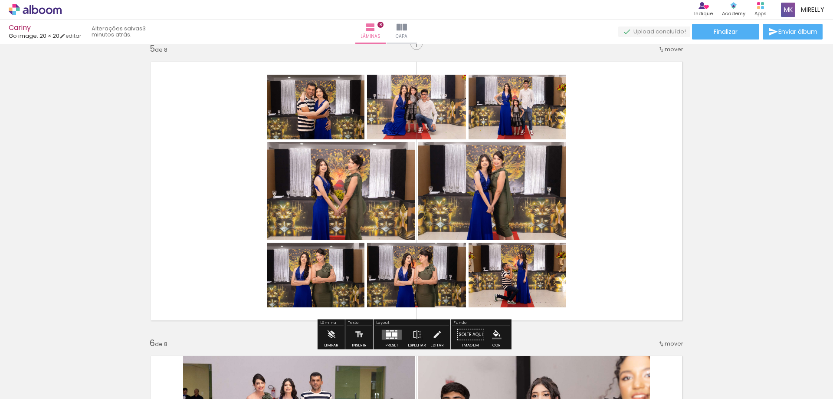
scroll to position [1247, 0]
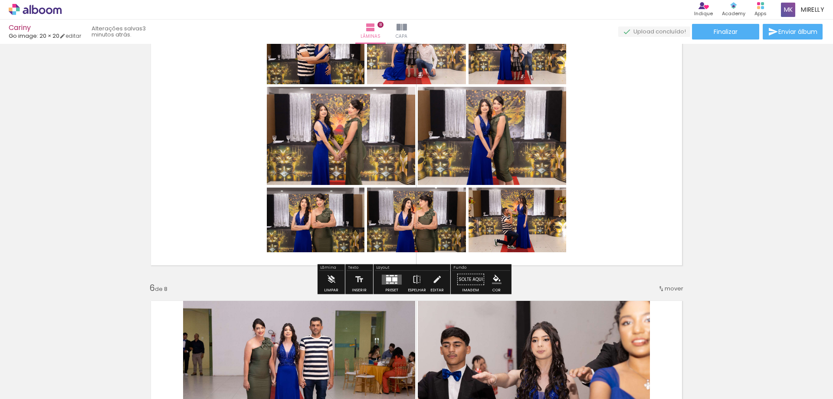
click at [386, 277] on div at bounding box center [388, 279] width 5 height 4
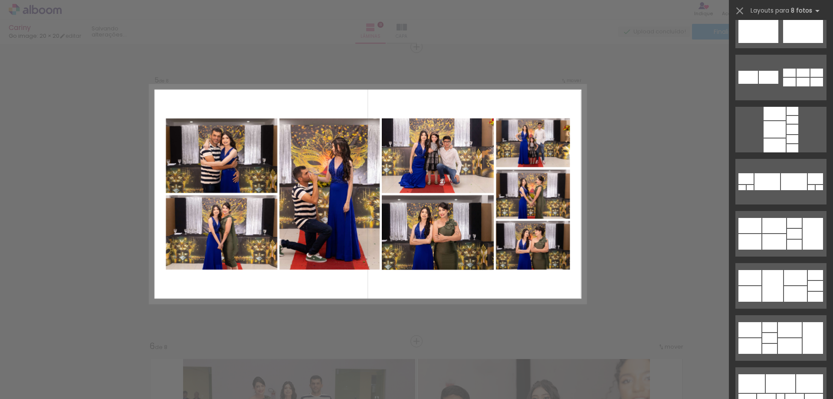
scroll to position [1259, 0]
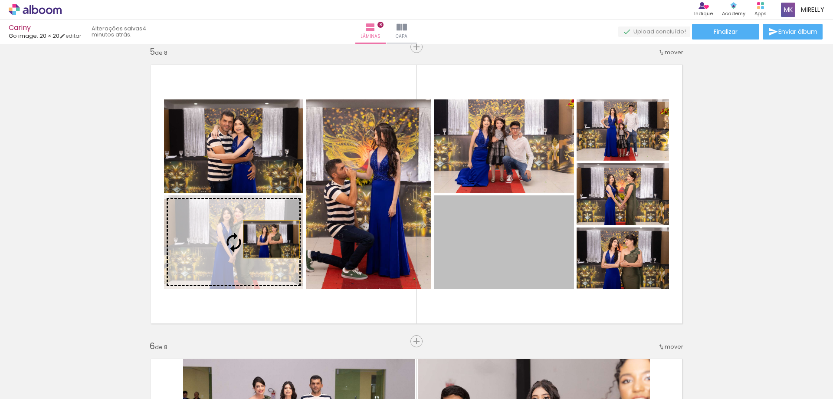
drag, startPoint x: 527, startPoint y: 255, endPoint x: 268, endPoint y: 239, distance: 259.2
click at [0, 0] on slot at bounding box center [0, 0] width 0 height 0
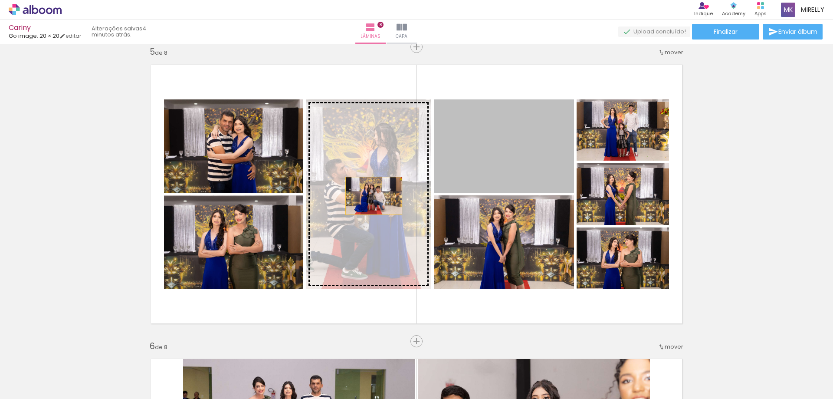
drag, startPoint x: 543, startPoint y: 165, endPoint x: 366, endPoint y: 198, distance: 179.3
click at [0, 0] on slot at bounding box center [0, 0] width 0 height 0
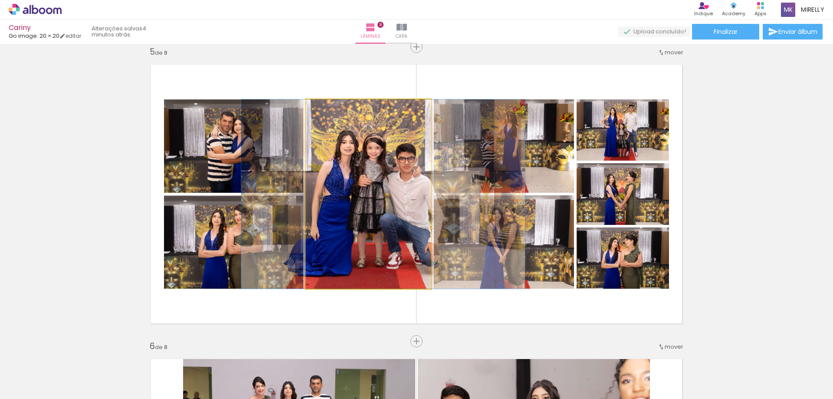
drag, startPoint x: 390, startPoint y: 203, endPoint x: 405, endPoint y: 204, distance: 14.8
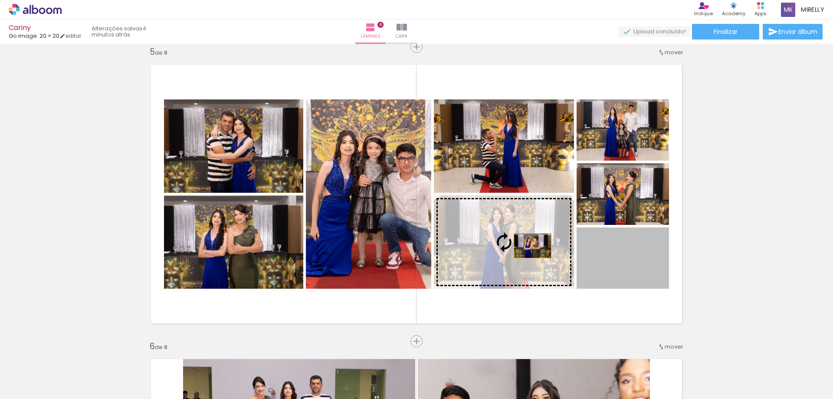
drag, startPoint x: 572, startPoint y: 253, endPoint x: 523, endPoint y: 245, distance: 49.7
click at [0, 0] on slot at bounding box center [0, 0] width 0 height 0
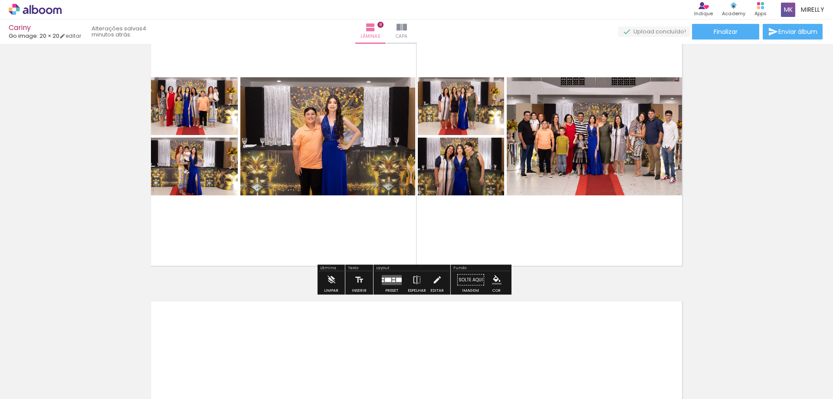
scroll to position [2100, 0]
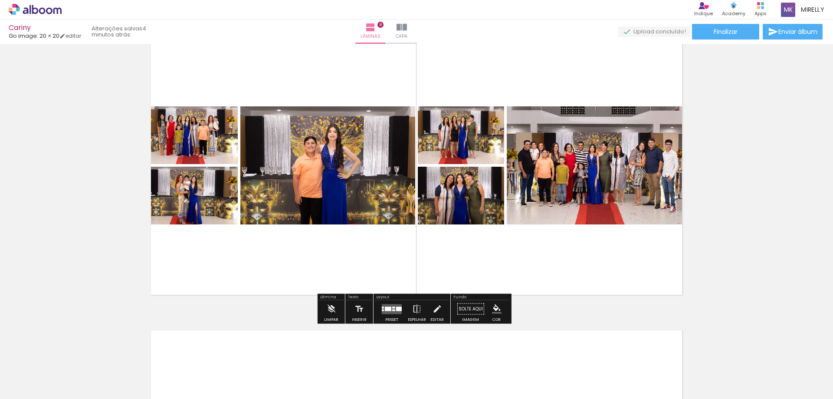
click at [394, 312] on quentale-layouter at bounding box center [392, 309] width 20 height 10
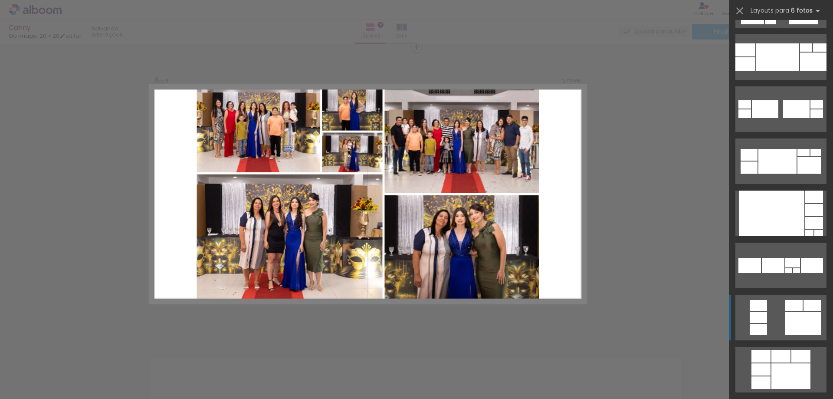
scroll to position [521, 0]
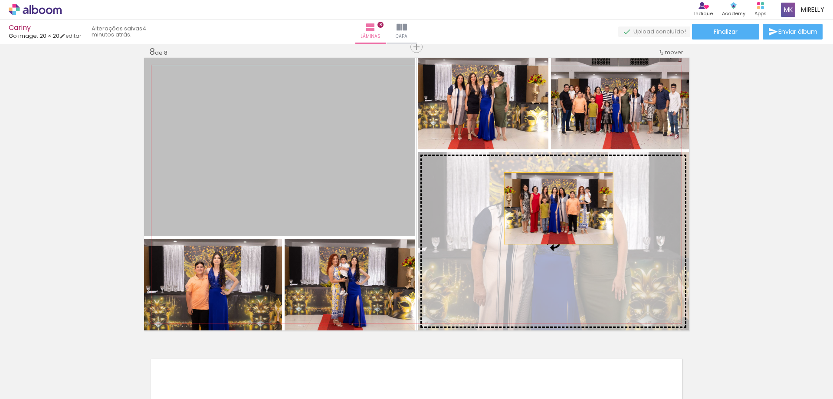
drag, startPoint x: 331, startPoint y: 151, endPoint x: 556, endPoint y: 208, distance: 231.5
click at [0, 0] on slot at bounding box center [0, 0] width 0 height 0
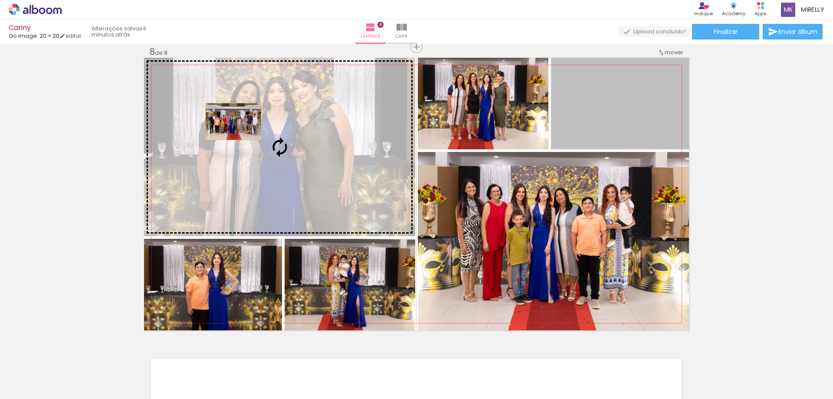
drag, startPoint x: 607, startPoint y: 105, endPoint x: 230, endPoint y: 122, distance: 377.6
click at [0, 0] on slot at bounding box center [0, 0] width 0 height 0
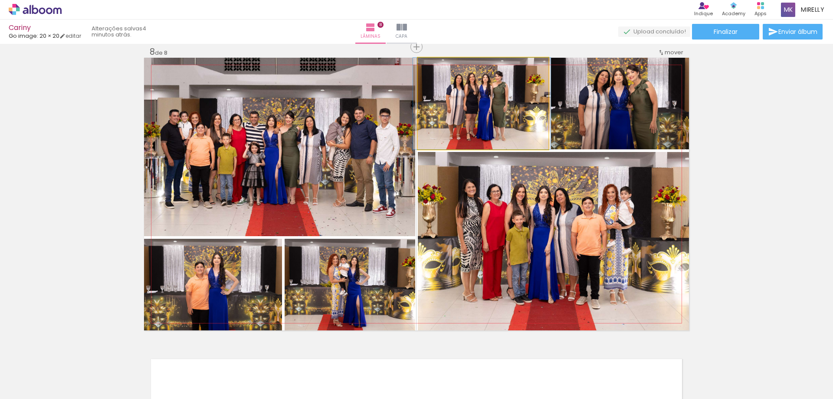
drag, startPoint x: 487, startPoint y: 102, endPoint x: 485, endPoint y: 108, distance: 5.8
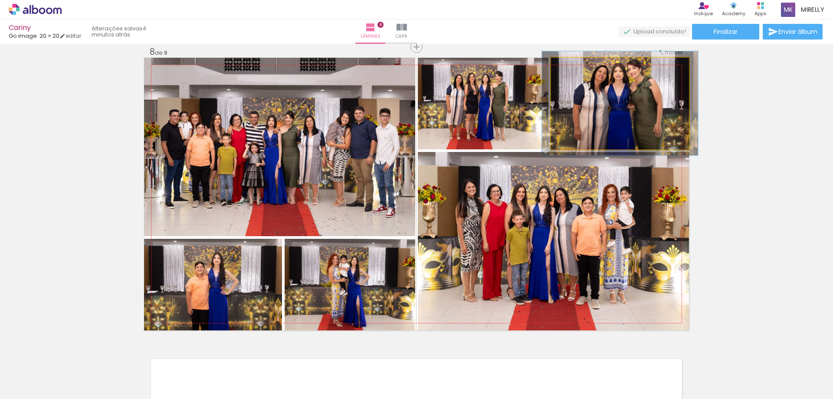
drag, startPoint x: 570, startPoint y: 69, endPoint x: 575, endPoint y: 69, distance: 5.2
type paper-slider "117"
click at [575, 69] on div at bounding box center [576, 67] width 8 height 8
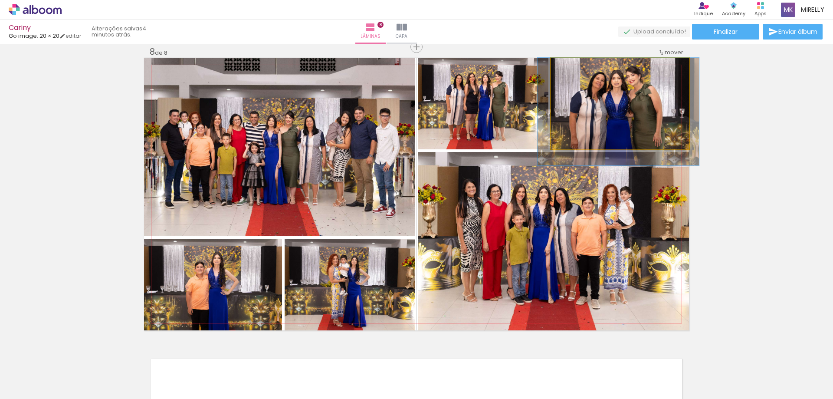
drag, startPoint x: 635, startPoint y: 98, endPoint x: 634, endPoint y: 108, distance: 10.1
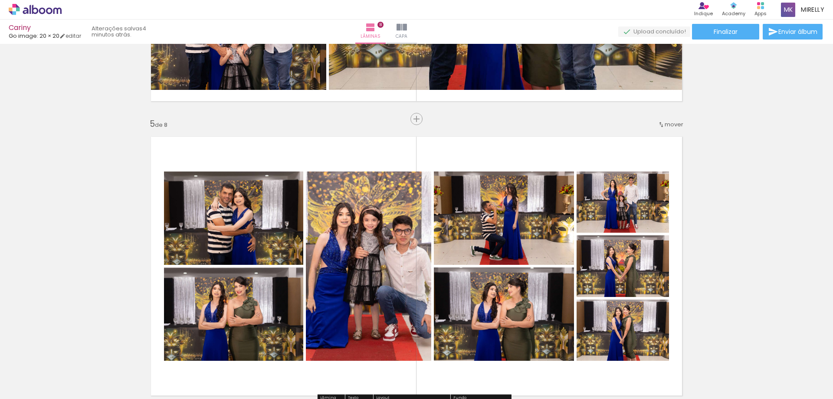
scroll to position [0, 175]
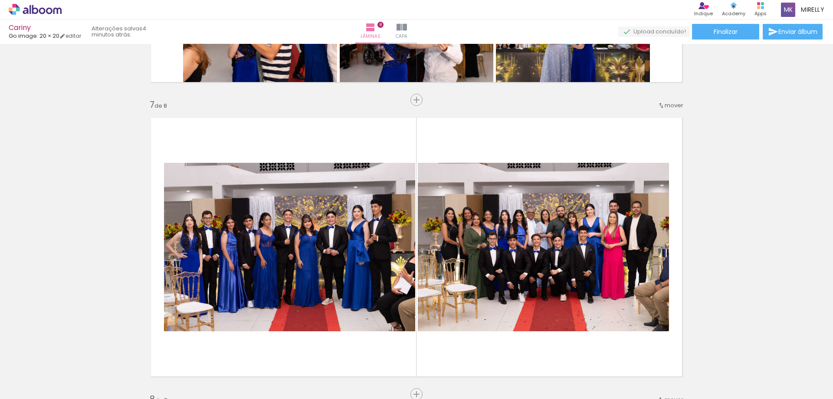
scroll to position [1333, 0]
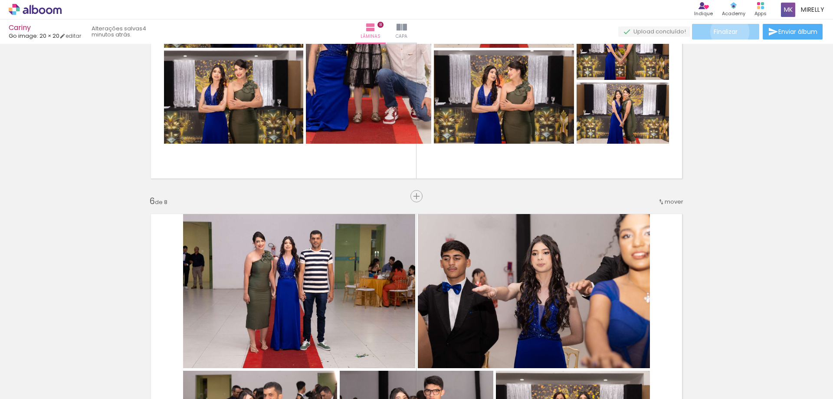
click at [727, 32] on span "Finalizar" at bounding box center [726, 32] width 24 height 6
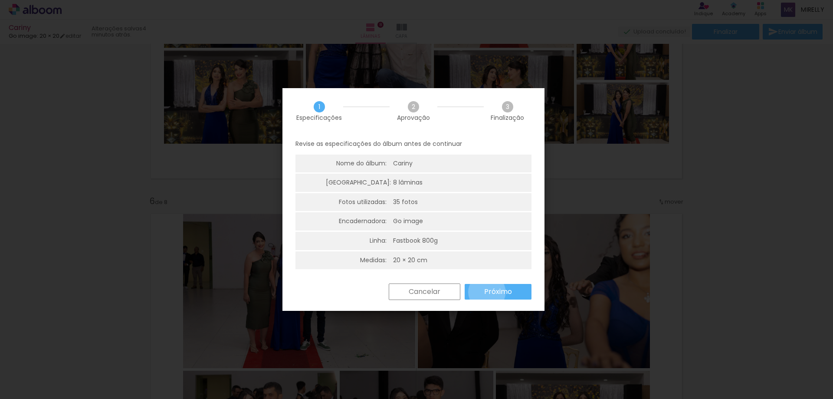
click at [0, 0] on slot "Próximo" at bounding box center [0, 0] width 0 height 0
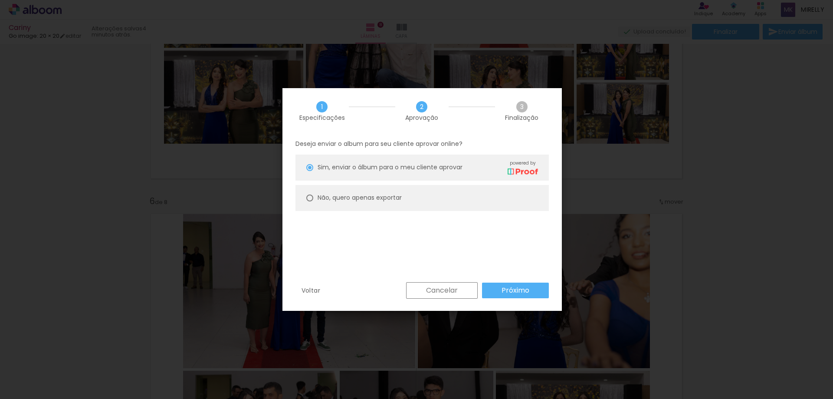
click at [0, 0] on slot "Não, quero apenas exportar" at bounding box center [0, 0] width 0 height 0
type paper-radio-button "on"
click at [504, 295] on paper-button "Próximo" at bounding box center [515, 291] width 67 height 16
type input "Alta, 300 DPI"
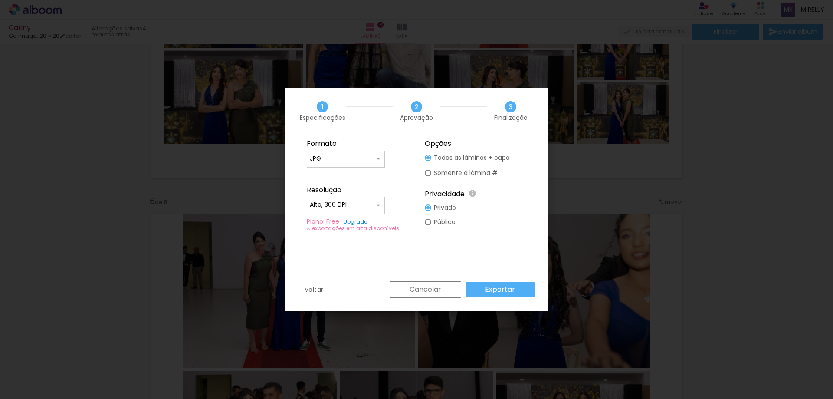
click at [0, 0] on slot "Exportar" at bounding box center [0, 0] width 0 height 0
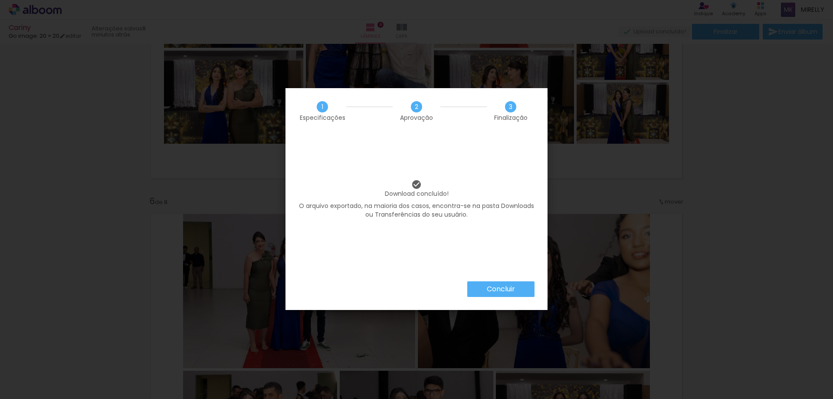
scroll to position [0, 175]
click at [0, 0] on slot "Concluir" at bounding box center [0, 0] width 0 height 0
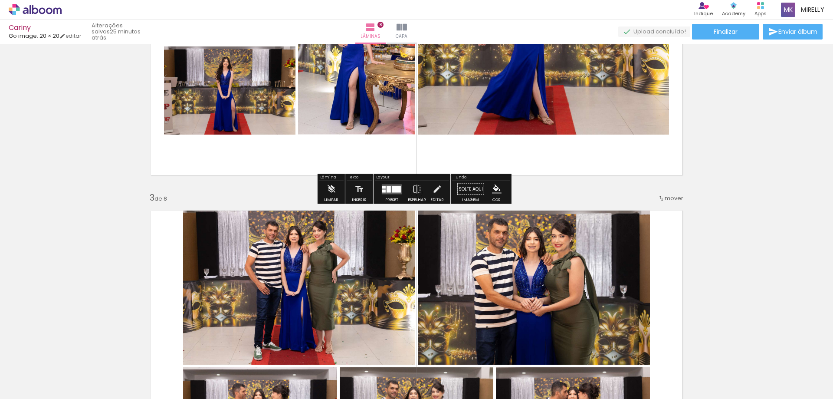
scroll to position [434, 0]
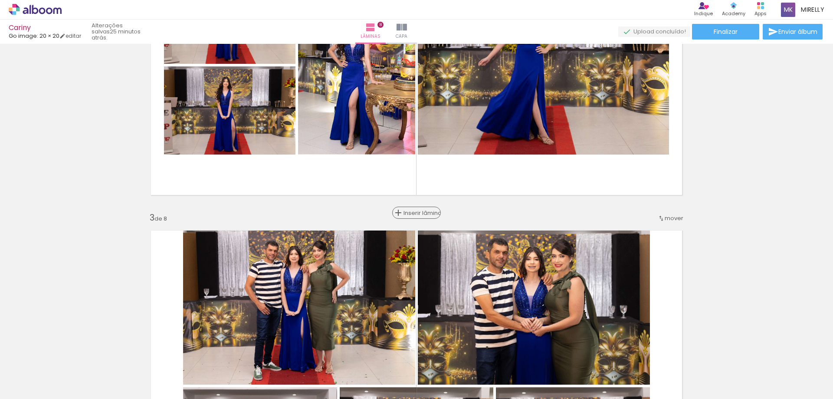
click at [417, 215] on span "Inserir lâmina" at bounding box center [421, 213] width 34 height 6
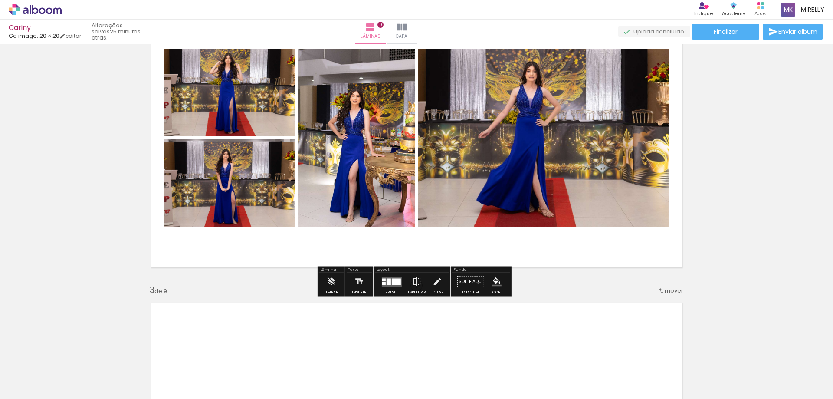
scroll to position [391, 0]
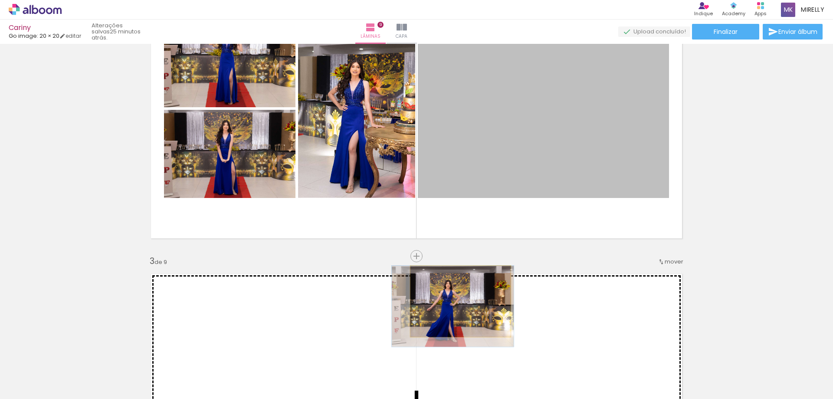
drag, startPoint x: 525, startPoint y: 125, endPoint x: 458, endPoint y: 302, distance: 189.0
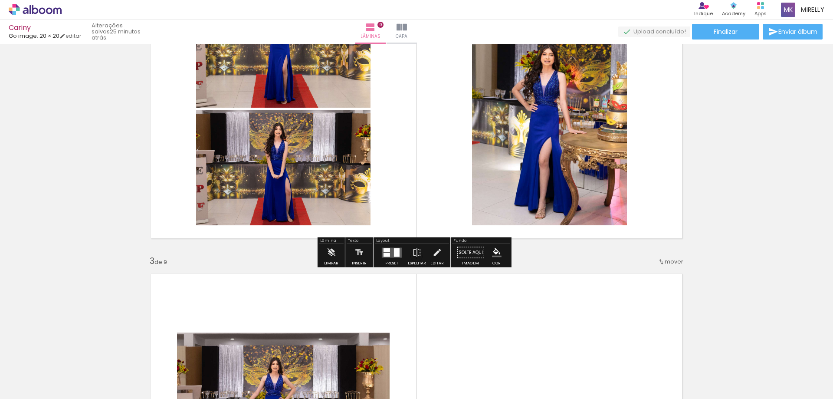
click at [388, 252] on quentale-layouter at bounding box center [392, 252] width 20 height 10
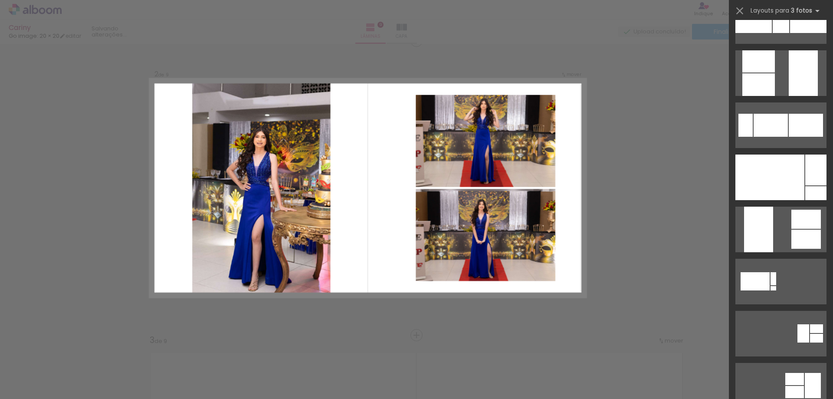
scroll to position [304, 0]
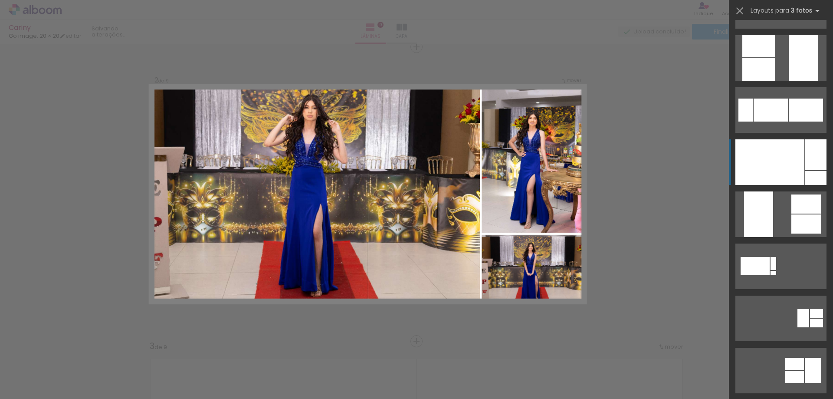
click at [767, 155] on div at bounding box center [770, 162] width 69 height 46
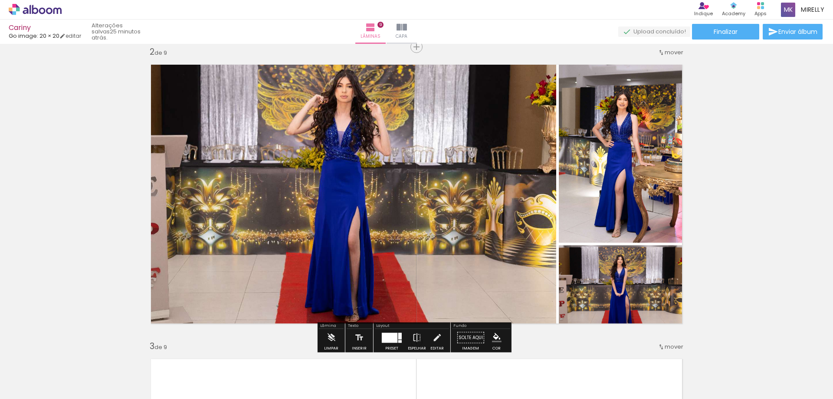
click at [384, 342] on div at bounding box center [390, 338] width 16 height 10
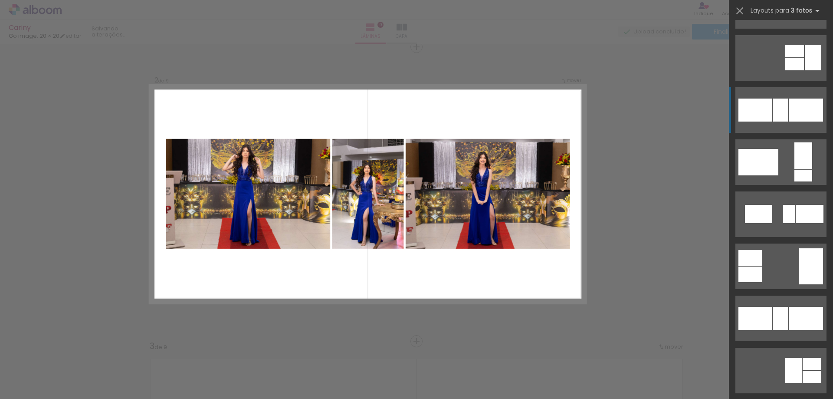
scroll to position [677, 0]
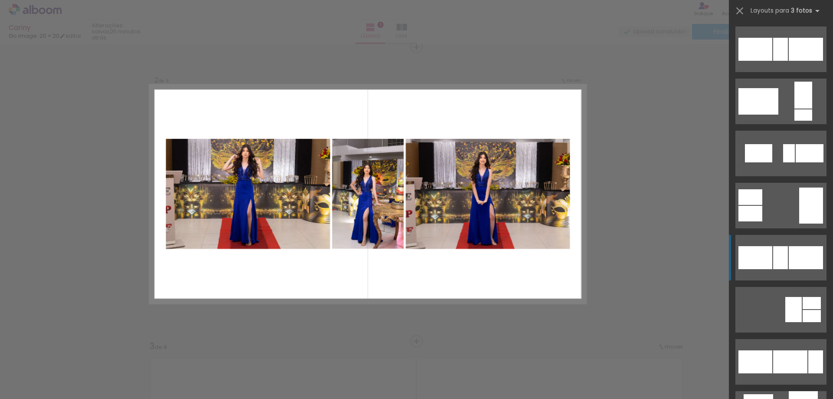
click at [809, 350] on div at bounding box center [816, 361] width 15 height 23
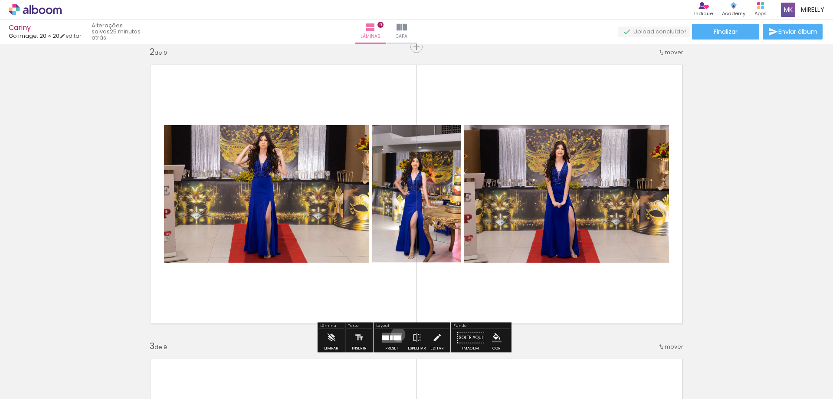
click at [396, 334] on quentale-layouter at bounding box center [392, 338] width 20 height 10
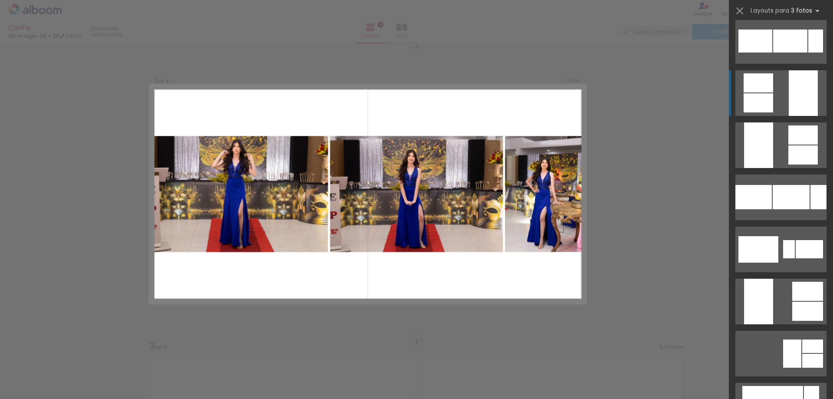
scroll to position [1016, 0]
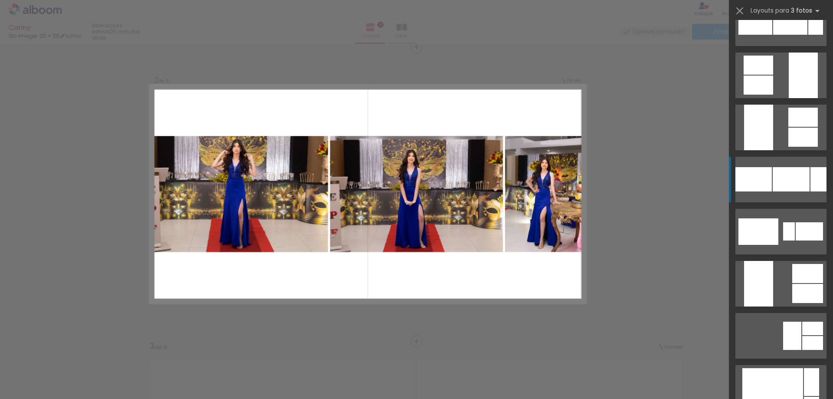
click at [777, 35] on div at bounding box center [791, 23] width 34 height 23
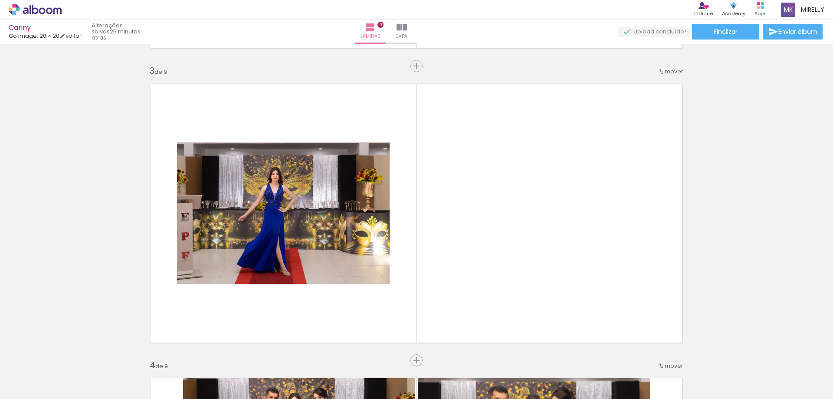
scroll to position [609, 0]
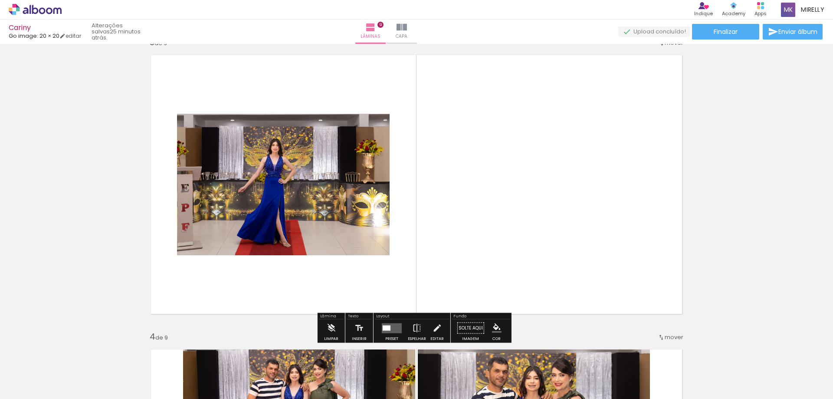
click at [391, 332] on quentale-layouter at bounding box center [392, 328] width 20 height 10
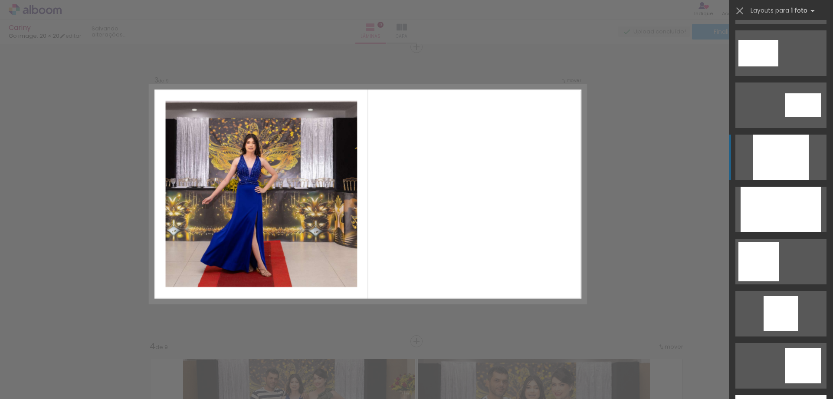
scroll to position [477, 0]
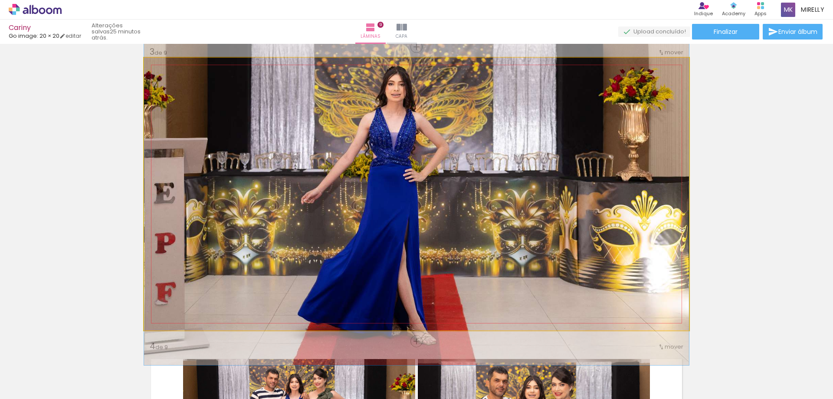
drag, startPoint x: 606, startPoint y: 247, endPoint x: 608, endPoint y: 237, distance: 10.5
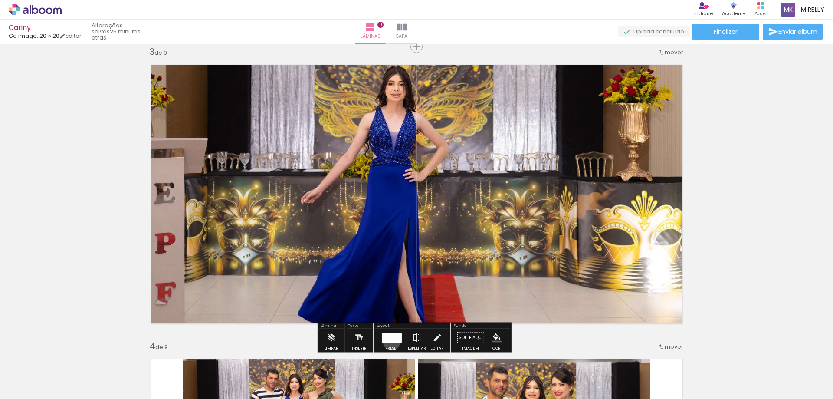
click at [390, 341] on div at bounding box center [392, 338] width 20 height 10
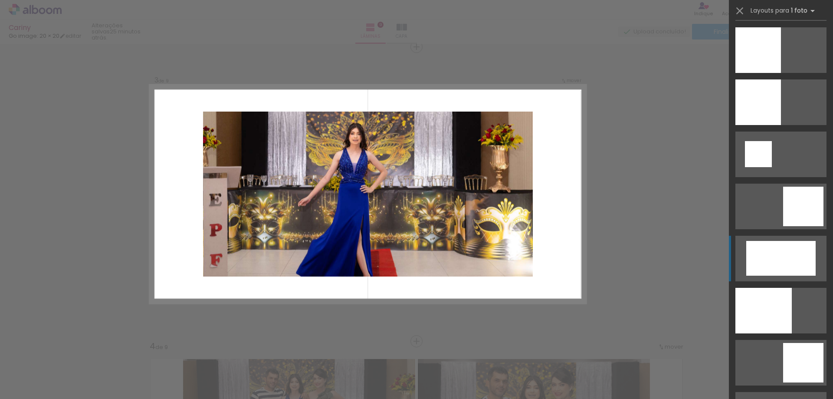
scroll to position [1250, 0]
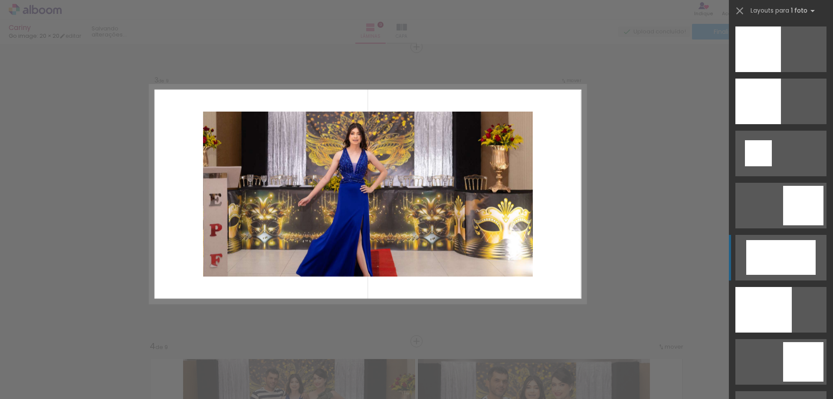
click at [781, 238] on quentale-layouter at bounding box center [781, 258] width 91 height 46
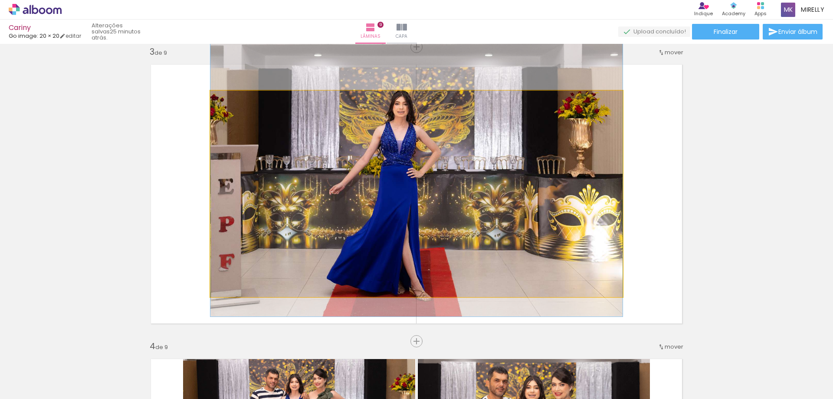
drag, startPoint x: 454, startPoint y: 189, endPoint x: 452, endPoint y: 174, distance: 15.2
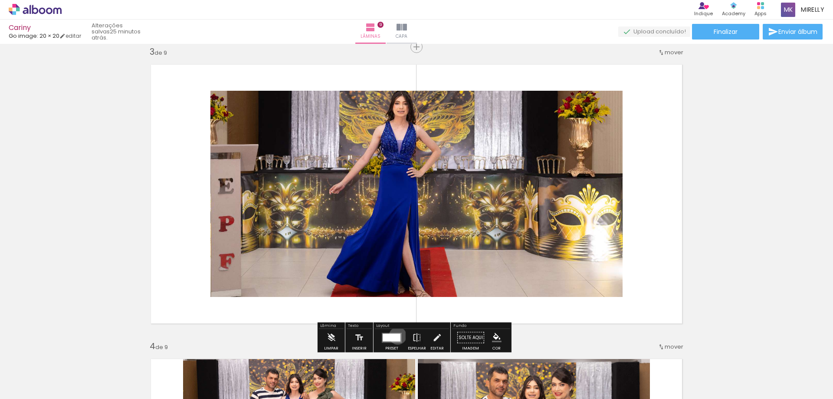
click at [396, 336] on div at bounding box center [392, 337] width 18 height 8
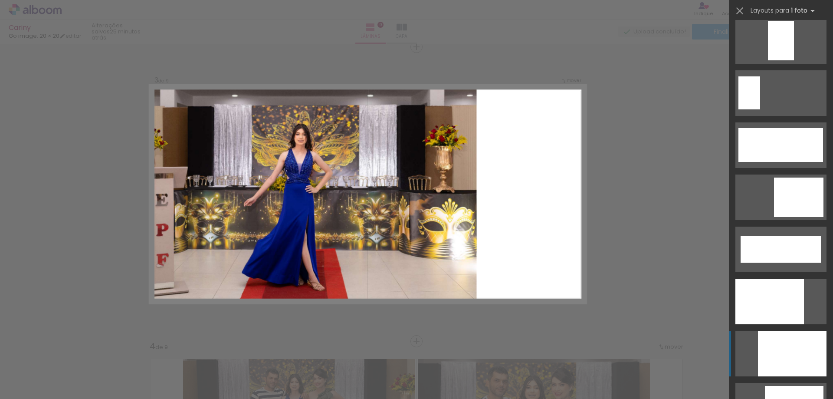
scroll to position [2110, 0]
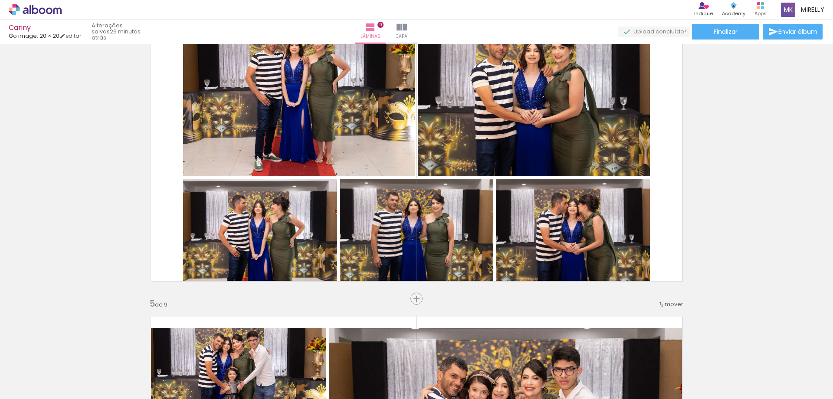
scroll to position [947, 0]
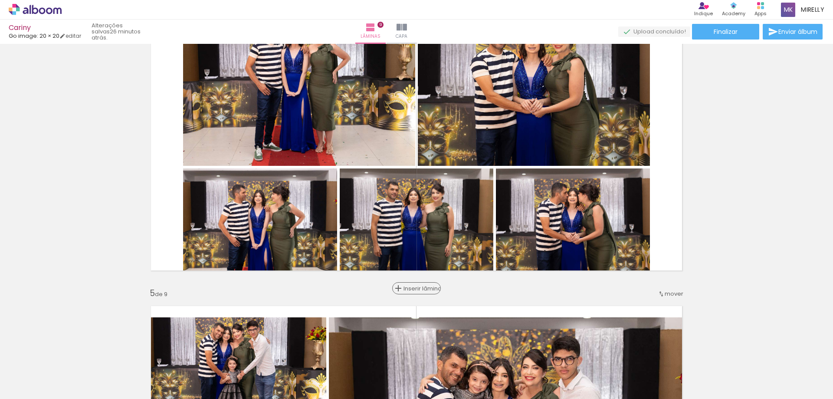
click at [415, 288] on span "Inserir lâmina" at bounding box center [421, 289] width 34 height 6
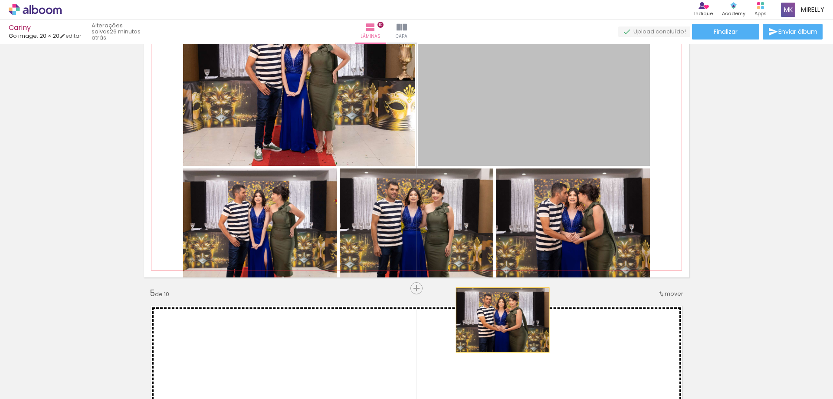
drag, startPoint x: 532, startPoint y: 121, endPoint x: 500, endPoint y: 320, distance: 202.3
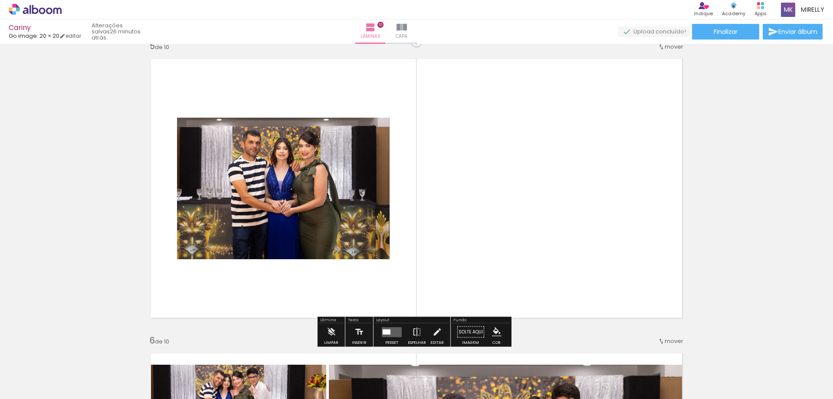
scroll to position [1208, 0]
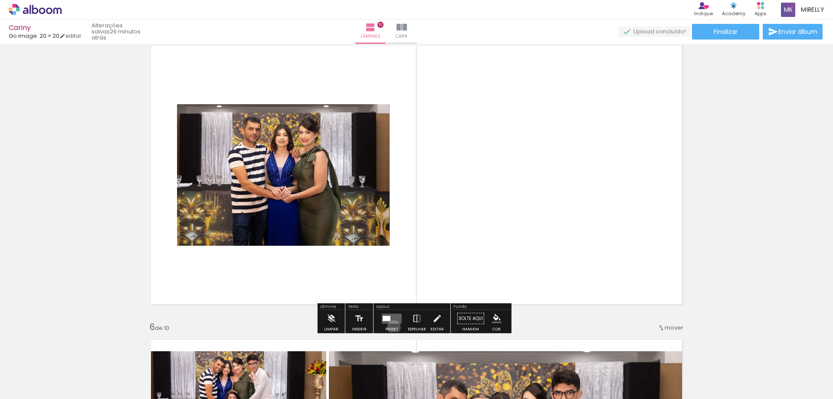
click at [392, 327] on div at bounding box center [391, 318] width 23 height 17
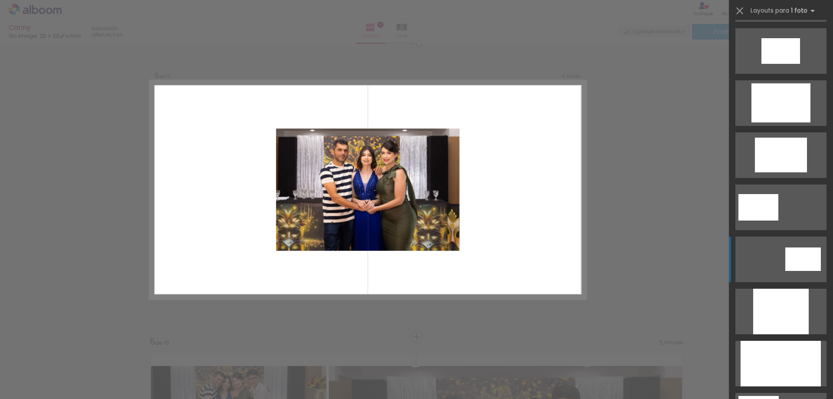
scroll to position [0, 0]
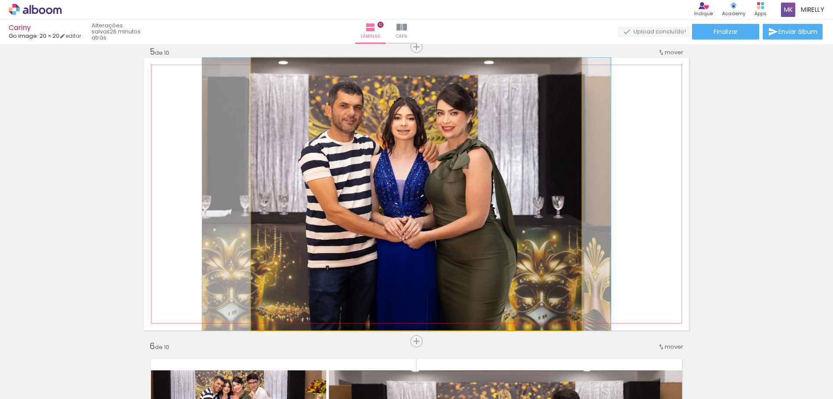
drag, startPoint x: 530, startPoint y: 243, endPoint x: 521, endPoint y: 243, distance: 9.5
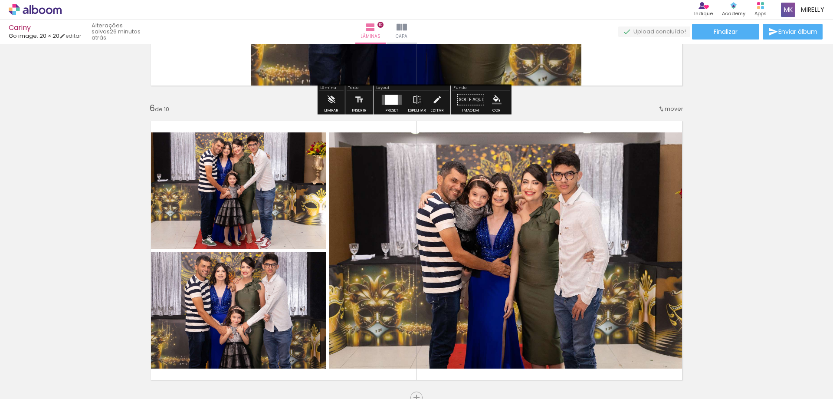
scroll to position [1492, 0]
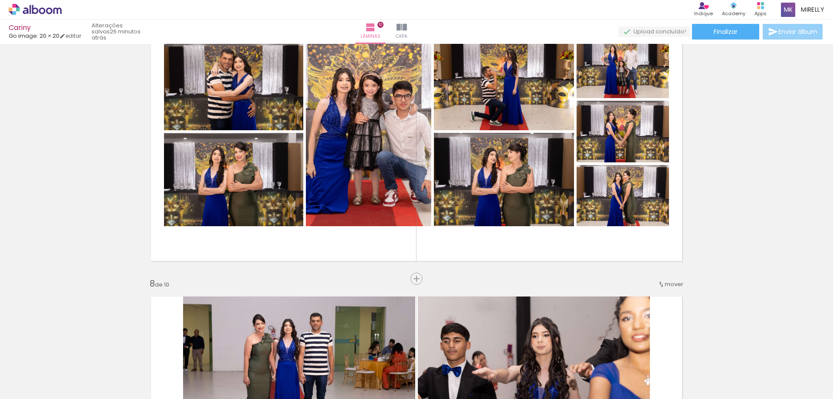
click at [774, 32] on iron-icon at bounding box center [773, 31] width 10 height 10
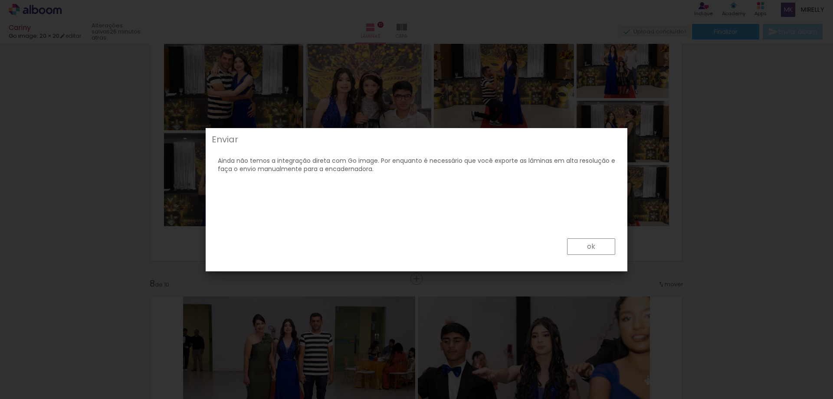
click at [0, 0] on slot "ok" at bounding box center [0, 0] width 0 height 0
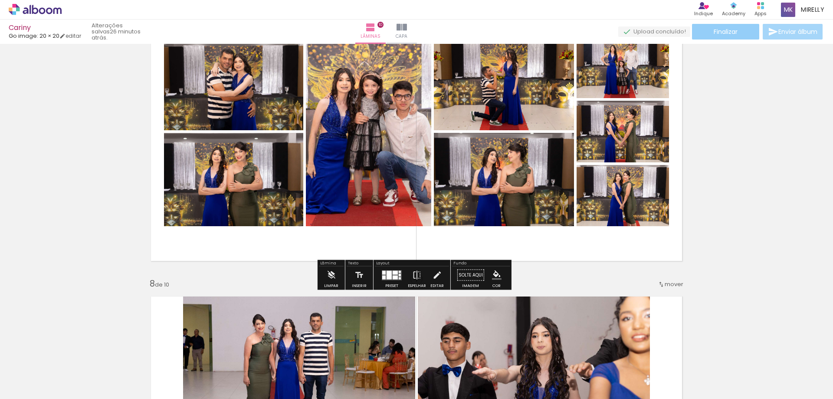
click at [734, 32] on span "Finalizar" at bounding box center [726, 32] width 24 height 6
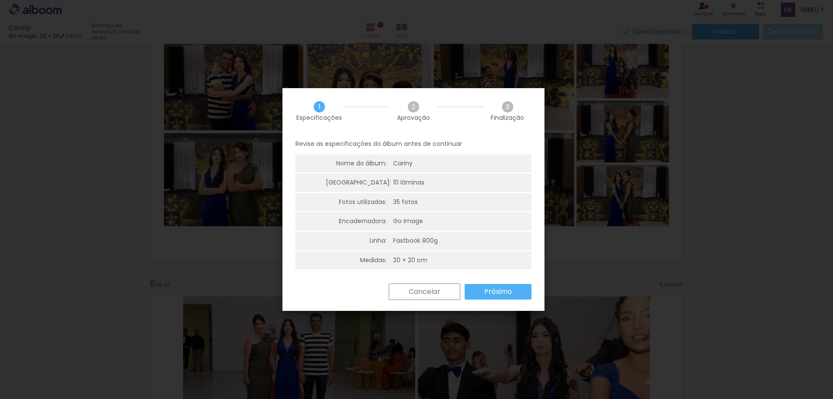
click at [487, 299] on paper-button "Próximo" at bounding box center [498, 292] width 67 height 16
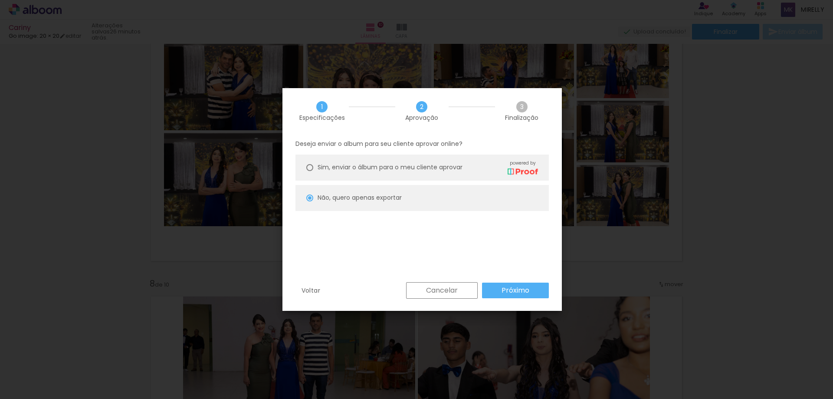
click at [0, 0] on slot "Próximo" at bounding box center [0, 0] width 0 height 0
type input "Alta, 300 DPI"
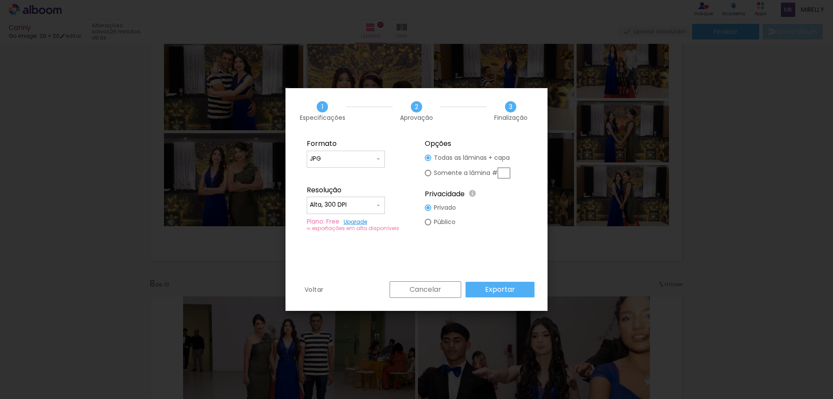
click at [521, 289] on paper-button "Exportar" at bounding box center [500, 290] width 69 height 16
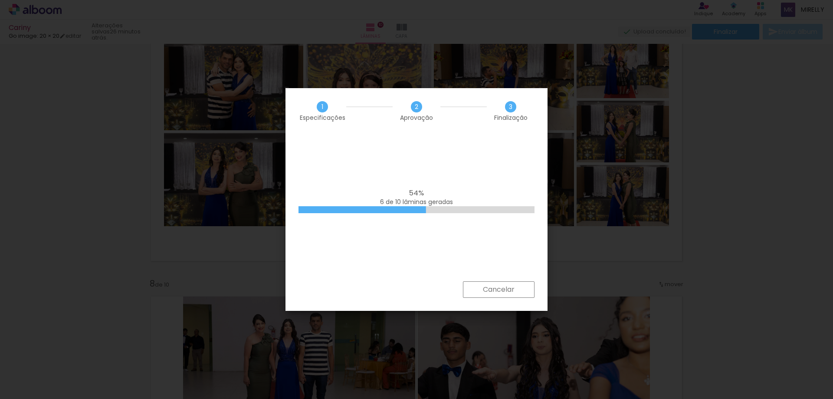
scroll to position [0, 175]
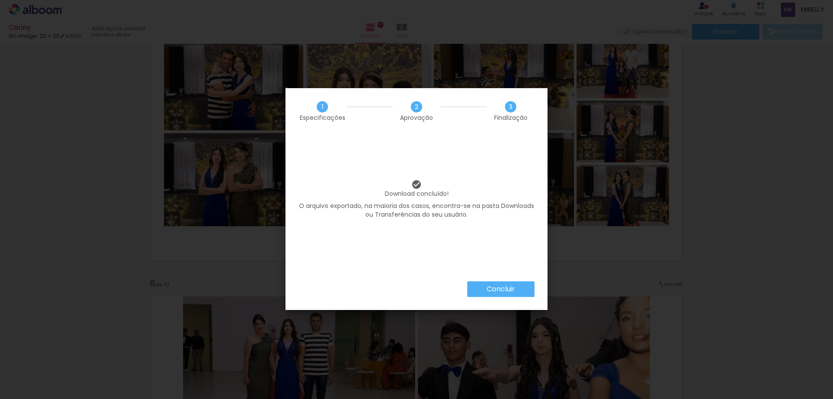
scroll to position [0, 175]
drag, startPoint x: 163, startPoint y: 124, endPoint x: 175, endPoint y: 9, distance: 115.3
click at [163, 121] on iron-overlay-backdrop at bounding box center [416, 199] width 833 height 399
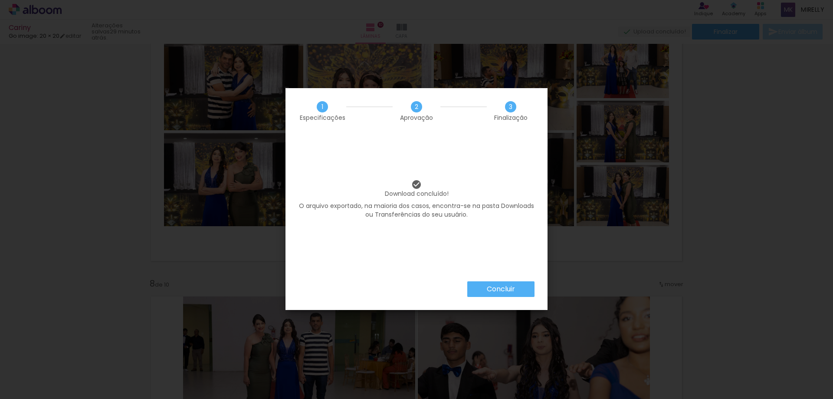
scroll to position [0, 175]
